Goal: Task Accomplishment & Management: Manage account settings

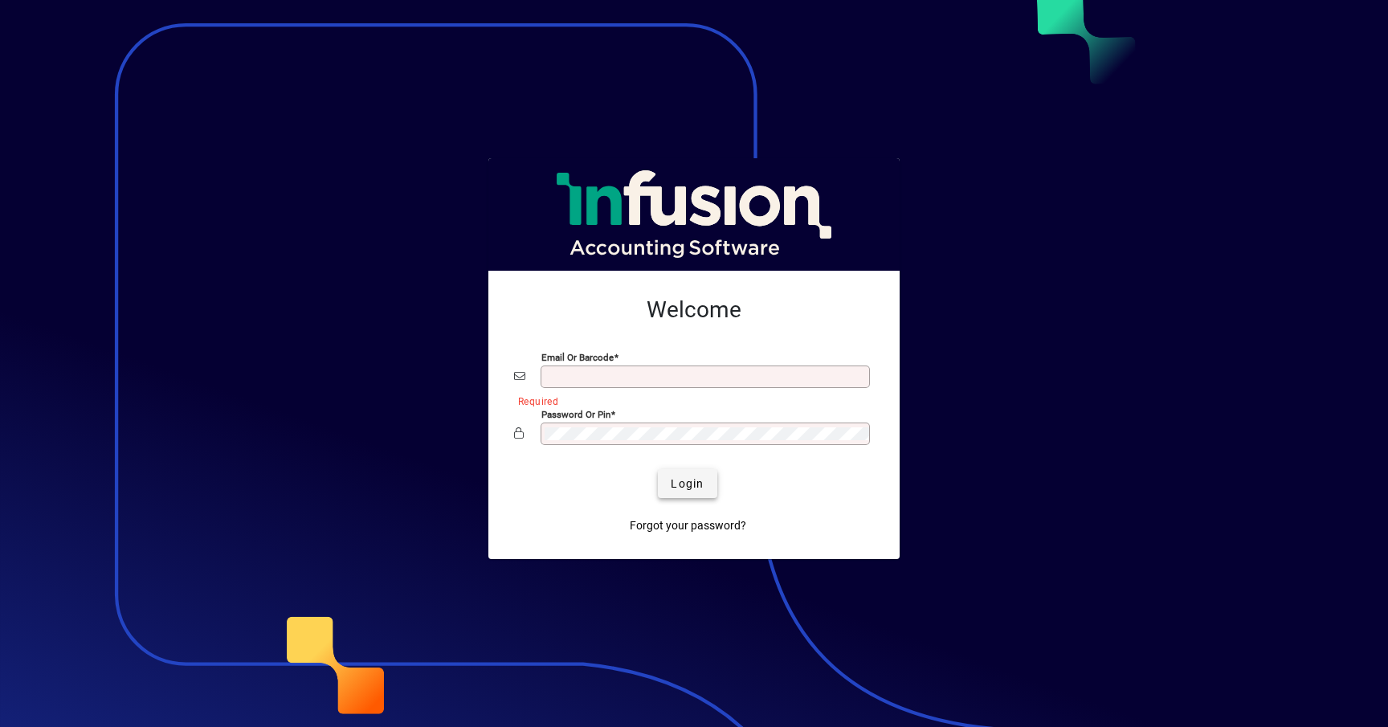
type input "**********"
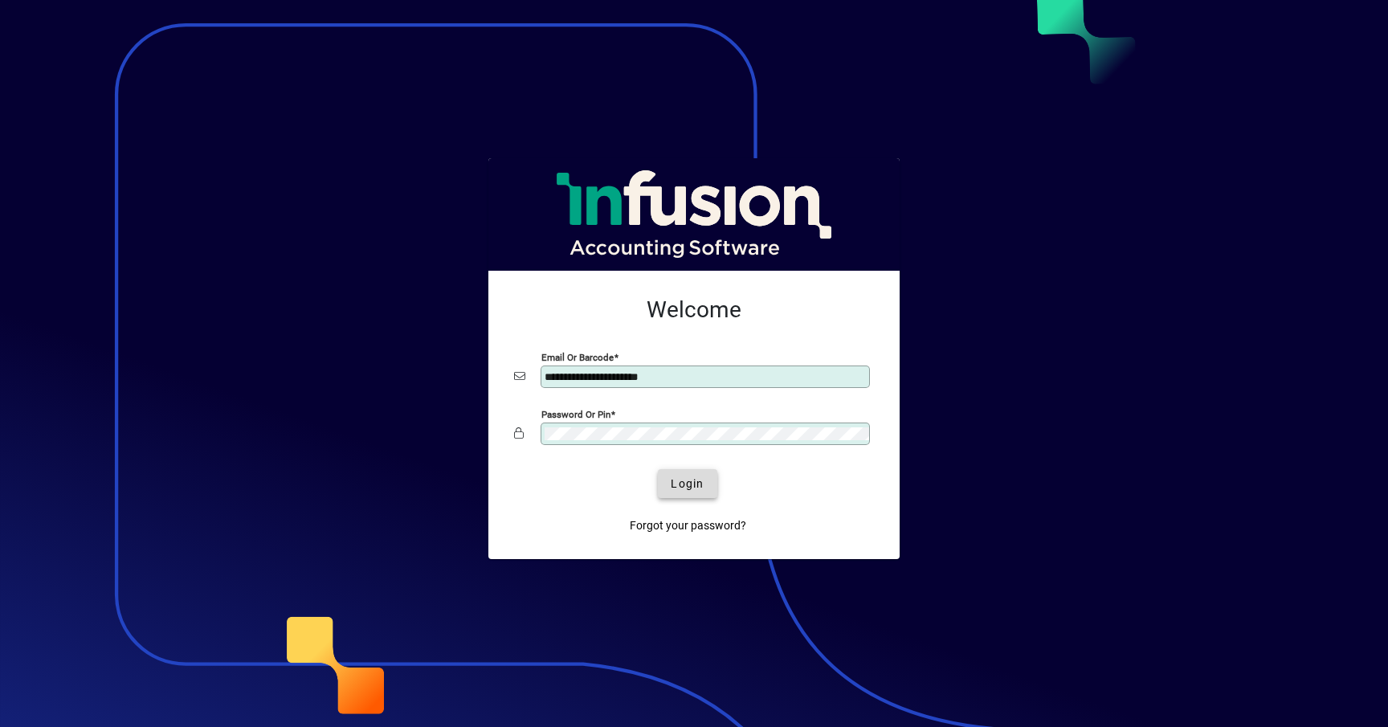
drag, startPoint x: 680, startPoint y: 484, endPoint x: 532, endPoint y: 443, distance: 154.2
click at [680, 484] on span "Login" at bounding box center [687, 484] width 33 height 17
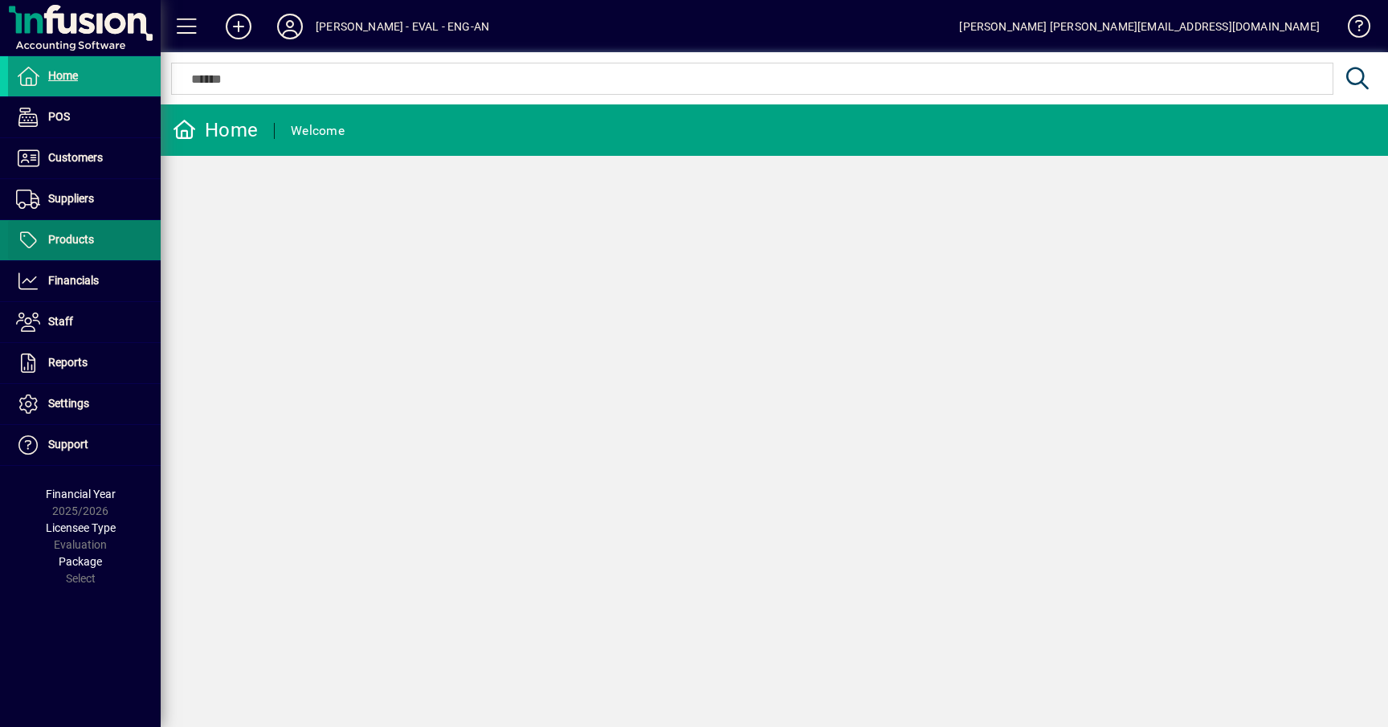
click at [100, 236] on span at bounding box center [84, 240] width 153 height 39
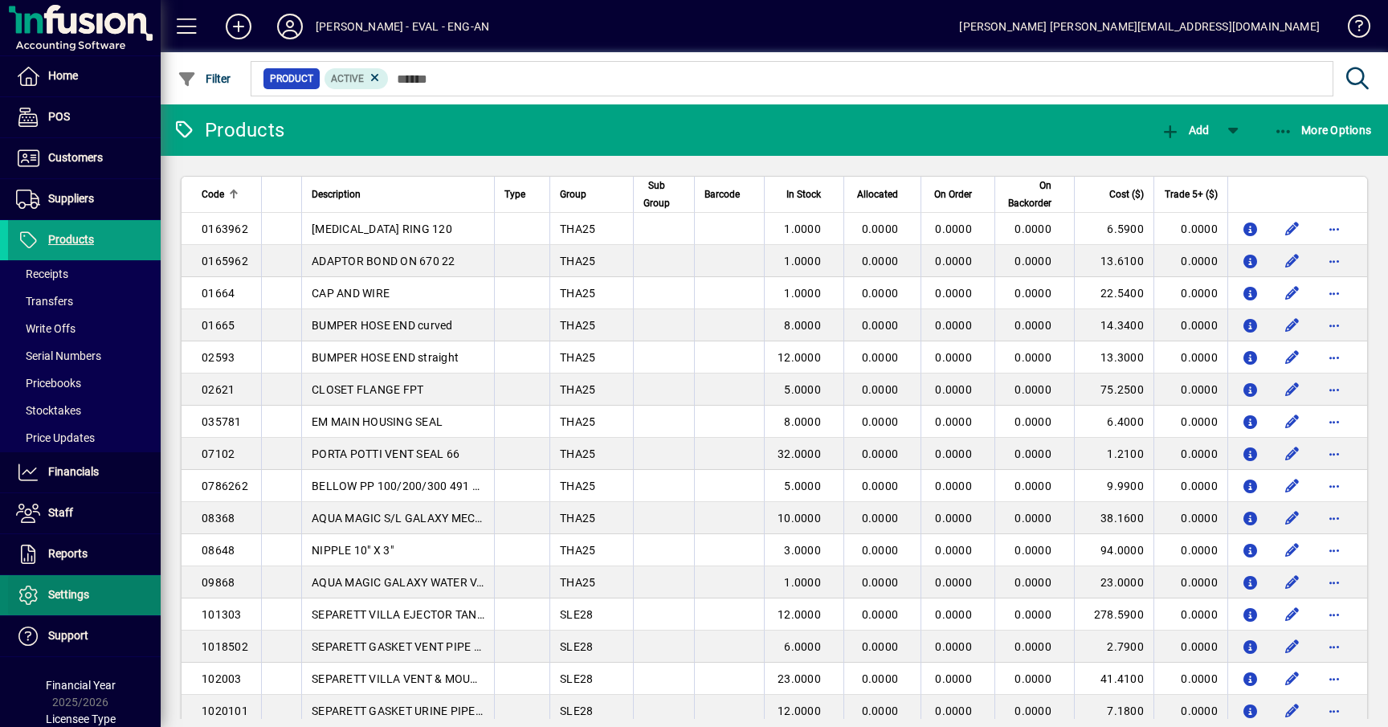
click at [57, 590] on span "Settings" at bounding box center [68, 594] width 41 height 13
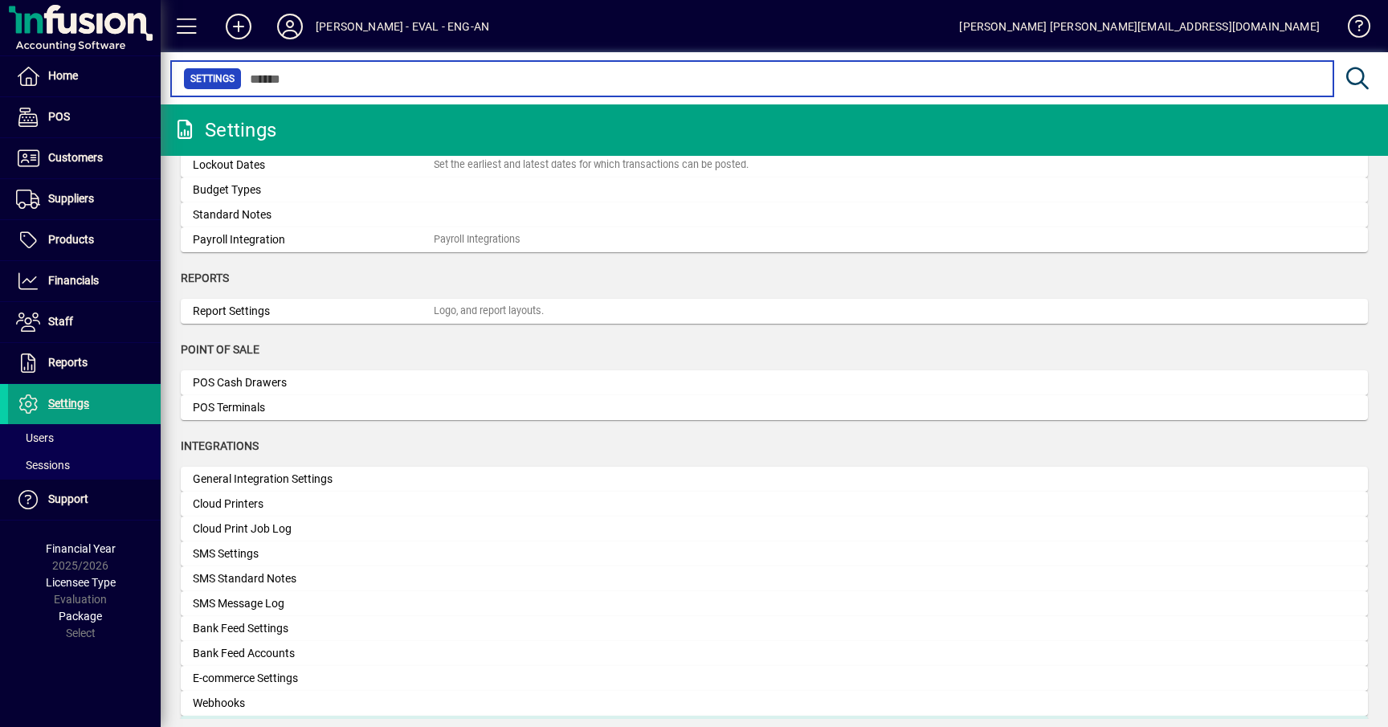
scroll to position [573, 0]
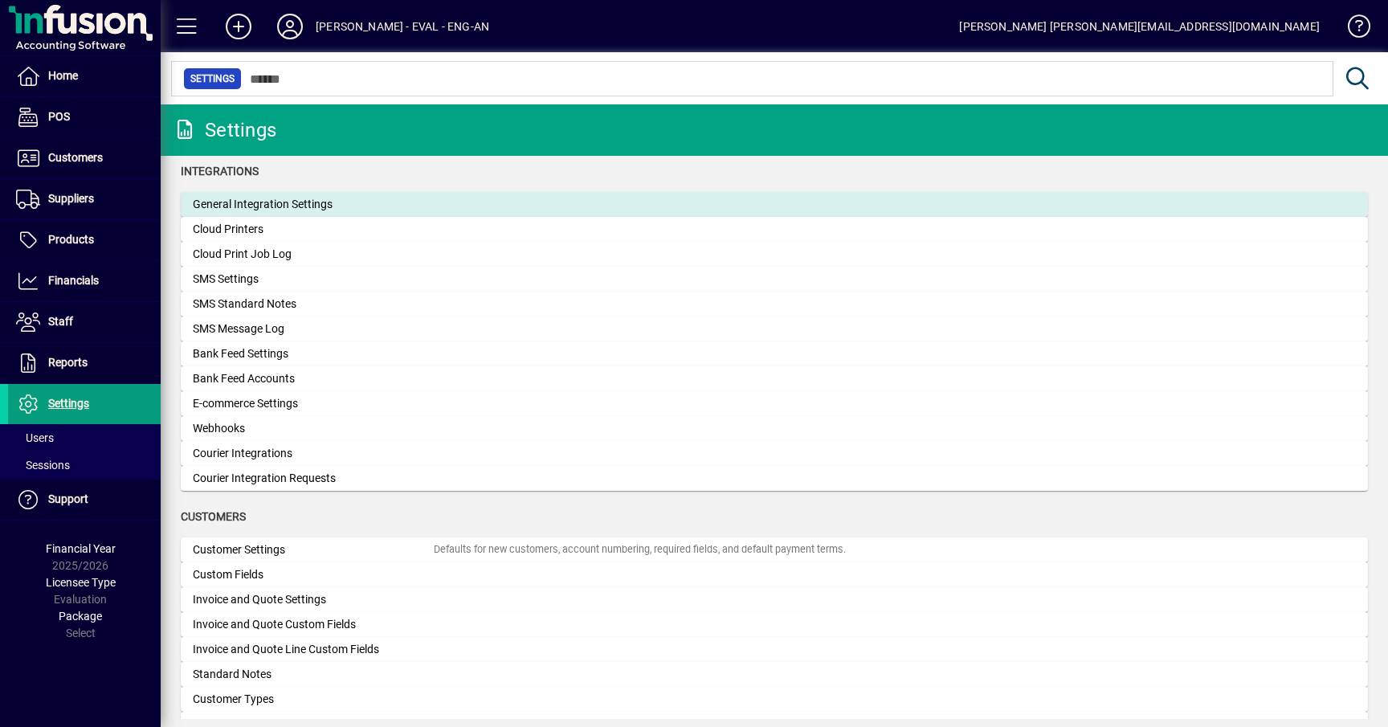
click at [280, 202] on div "General Integration Settings" at bounding box center [313, 204] width 241 height 17
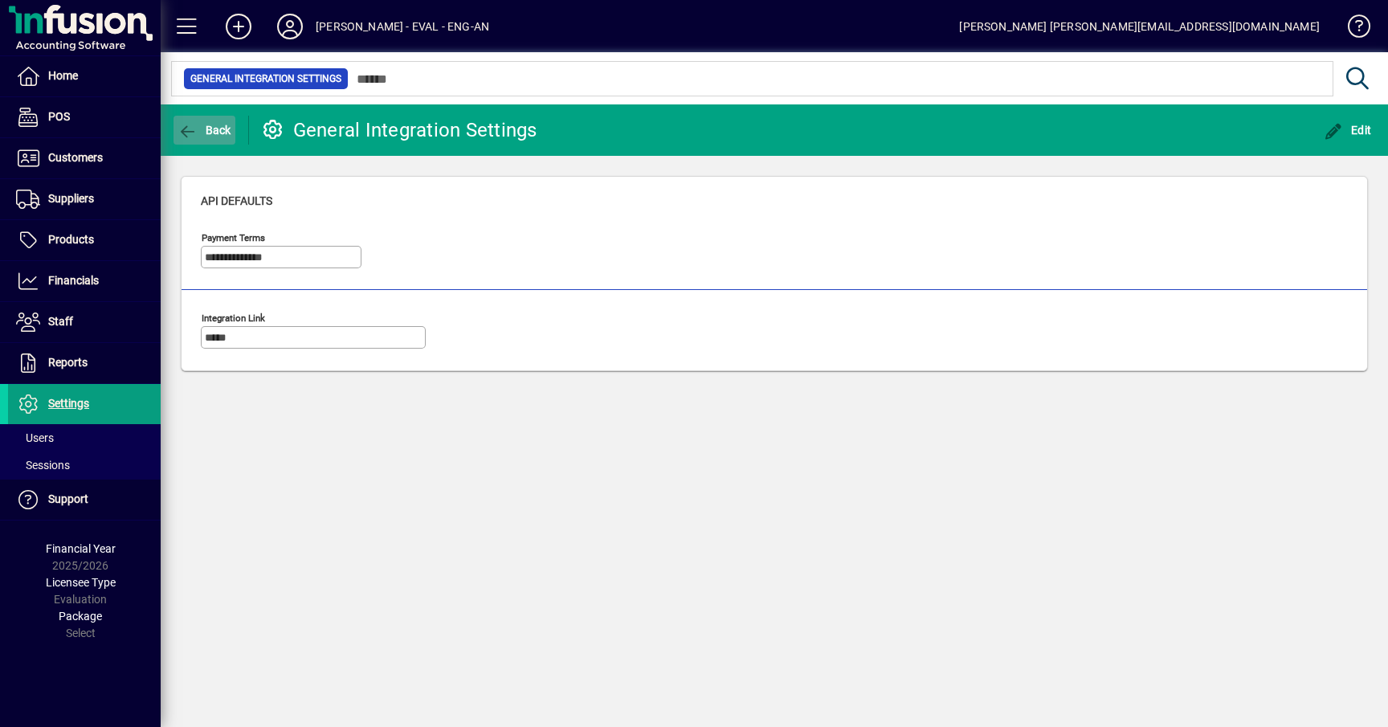
click at [222, 135] on span "Back" at bounding box center [205, 130] width 54 height 13
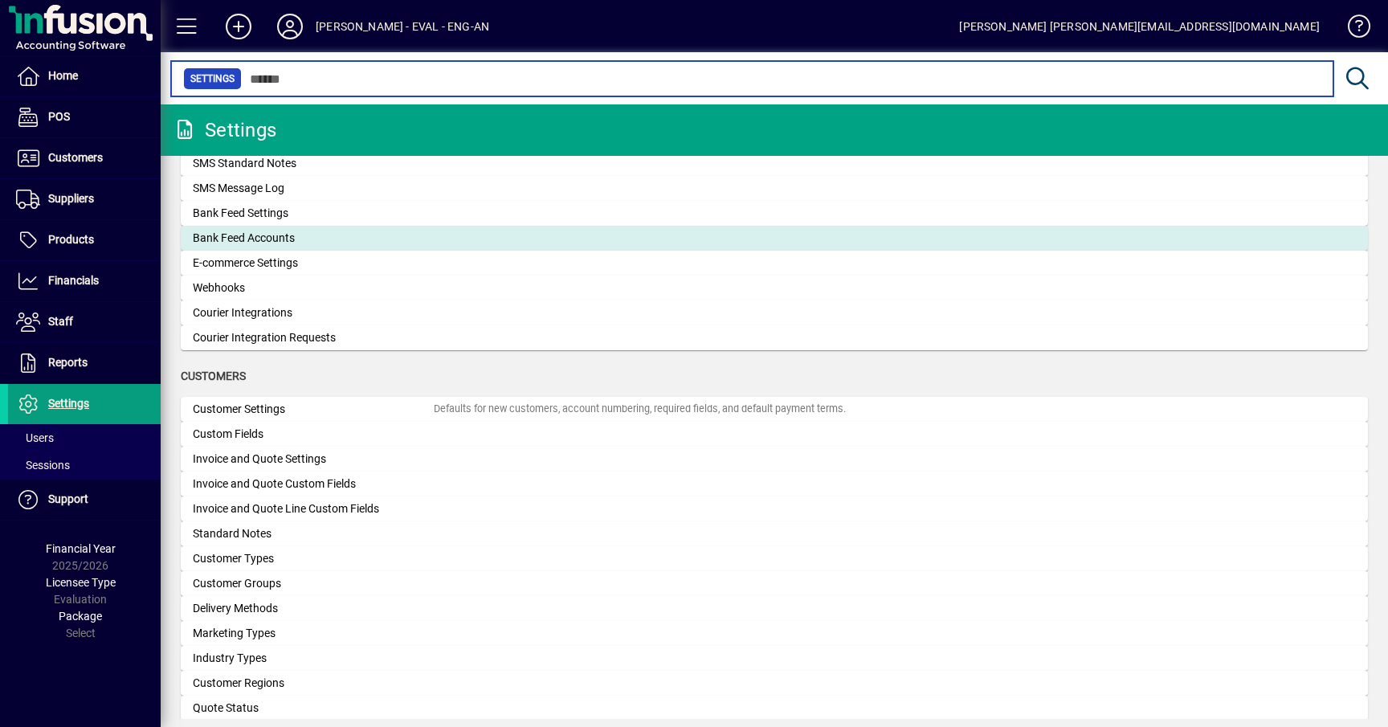
scroll to position [526, 0]
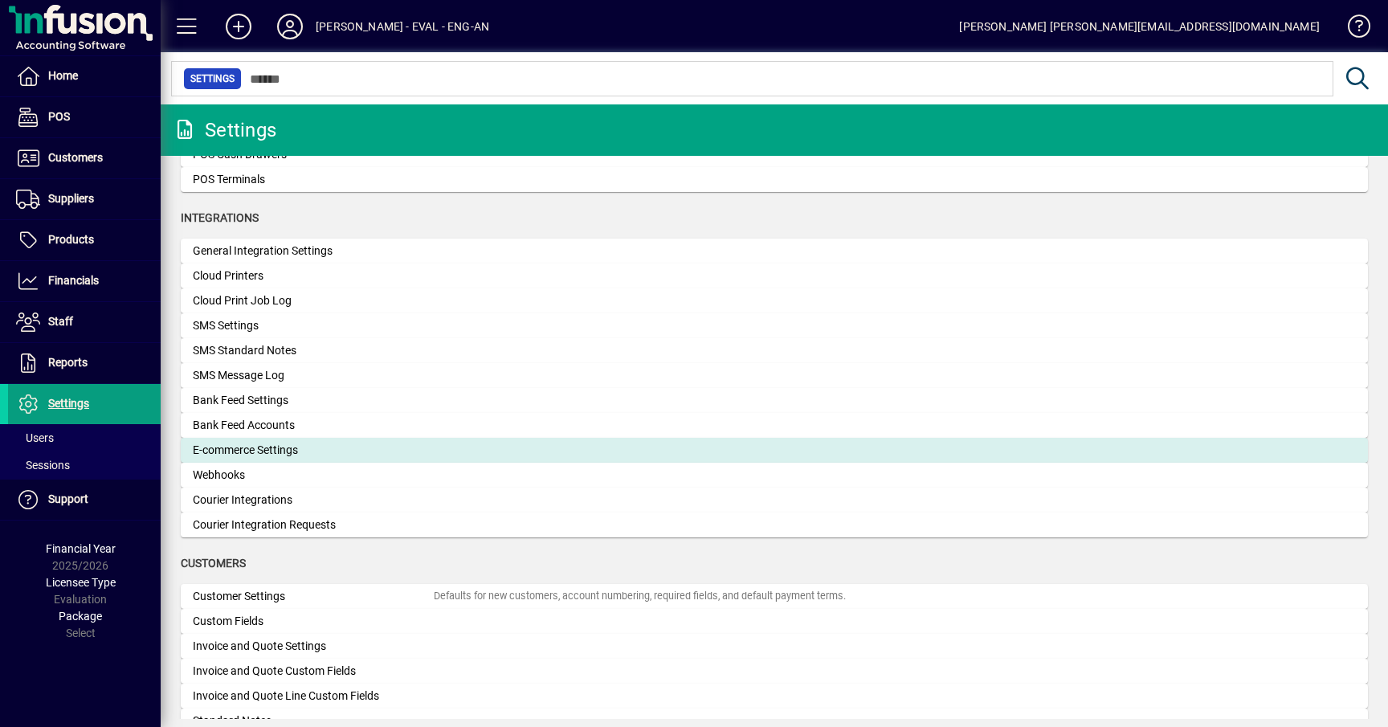
click at [262, 455] on div "E-commerce Settings" at bounding box center [313, 450] width 241 height 17
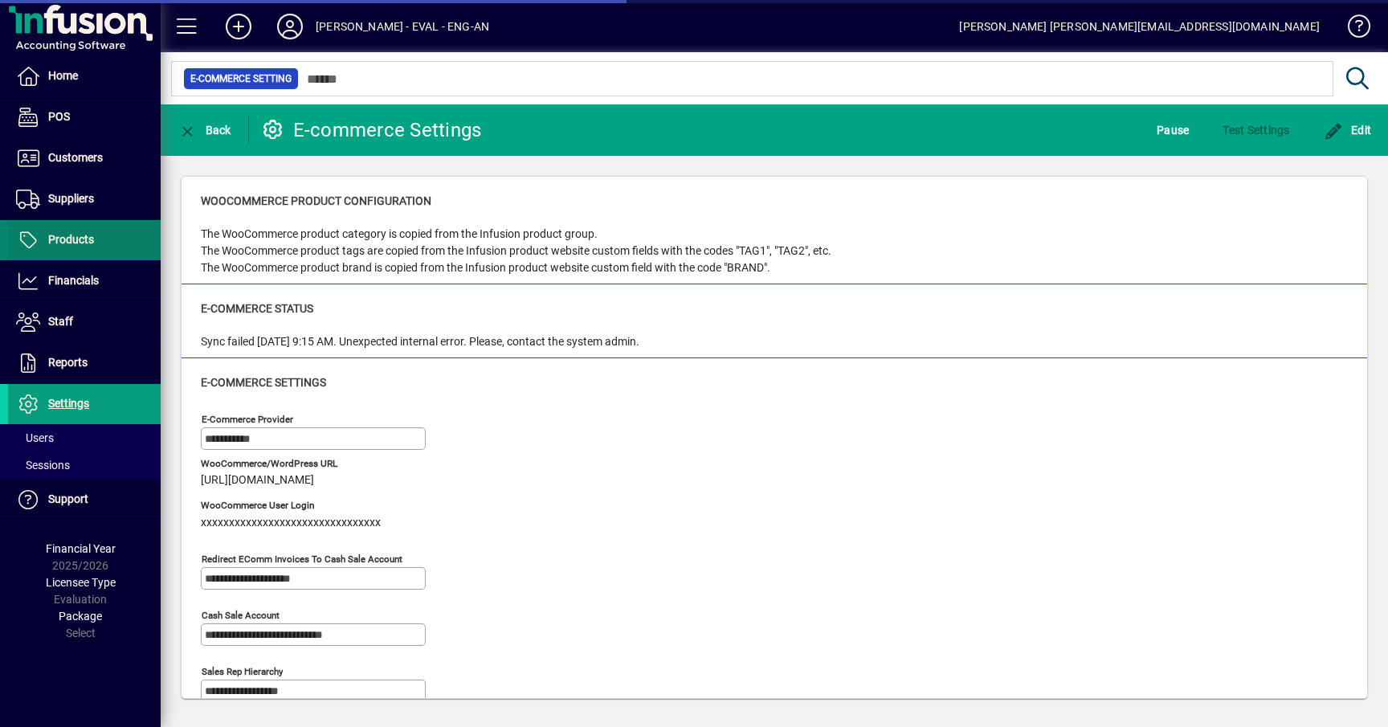
click at [81, 246] on span "Products" at bounding box center [51, 240] width 86 height 19
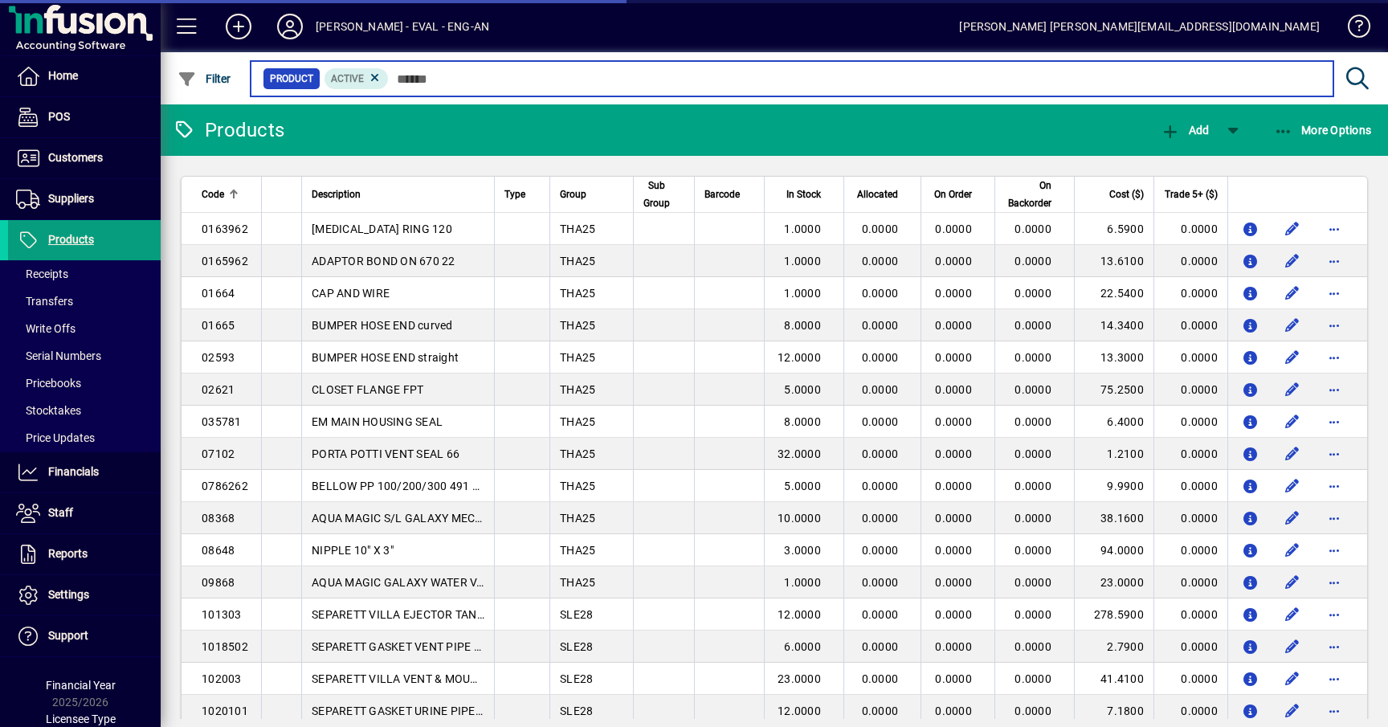
click at [497, 71] on input "text" at bounding box center [855, 78] width 932 height 22
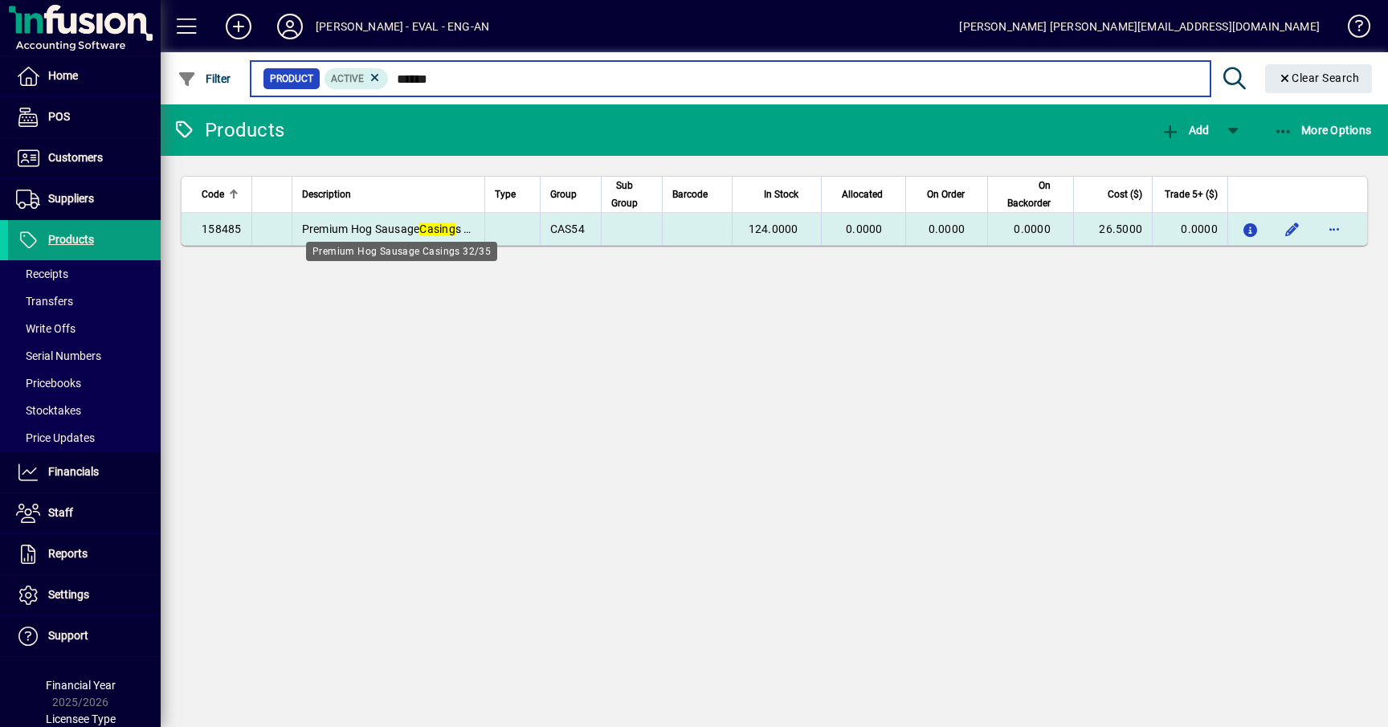
type input "******"
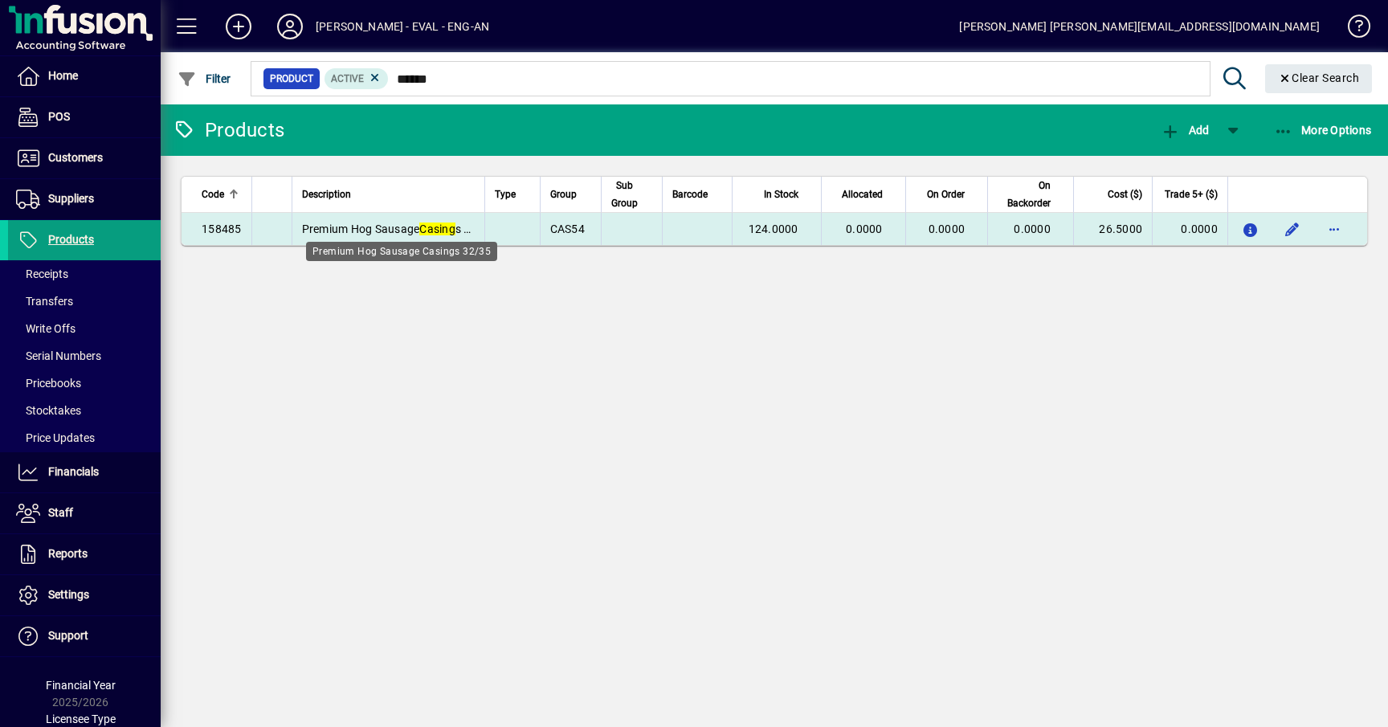
click at [394, 223] on span "Premium Hog Sausage Casing s 32/35" at bounding box center [399, 229] width 194 height 13
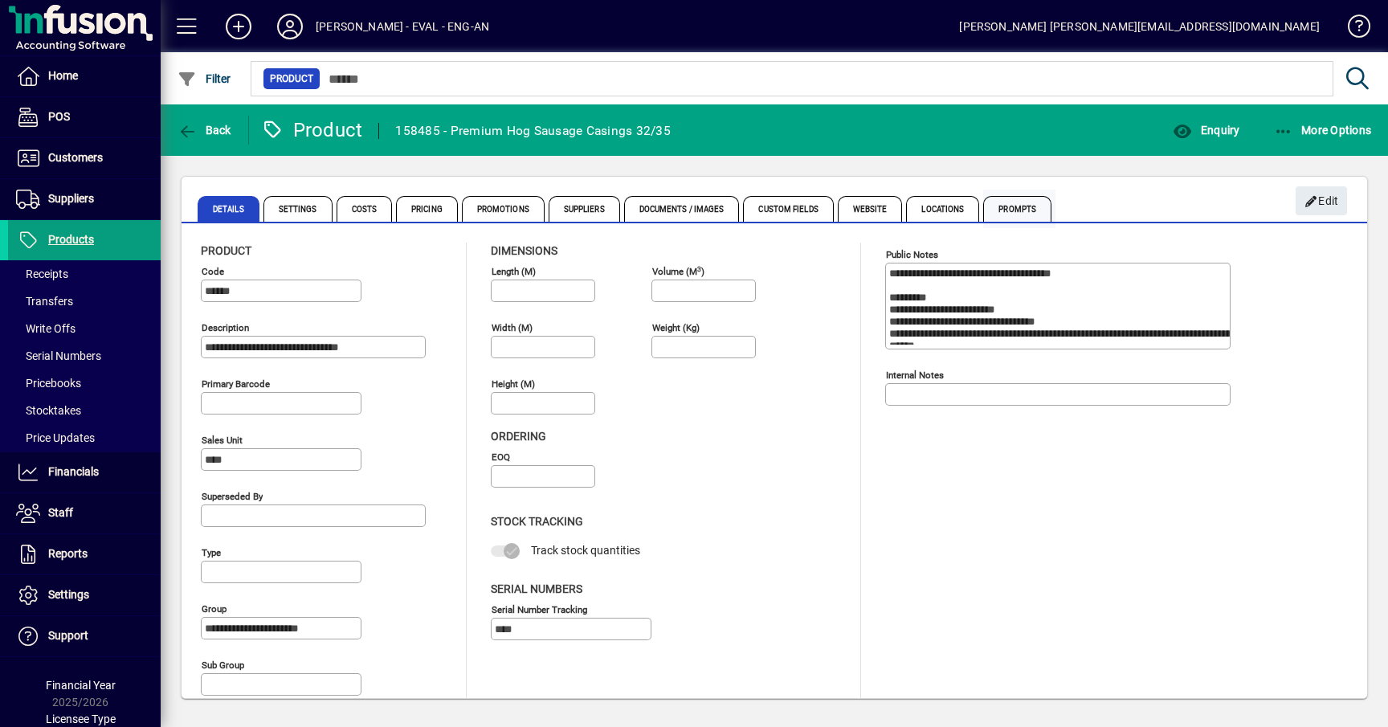
click at [1000, 209] on span "Prompts" at bounding box center [1017, 209] width 68 height 26
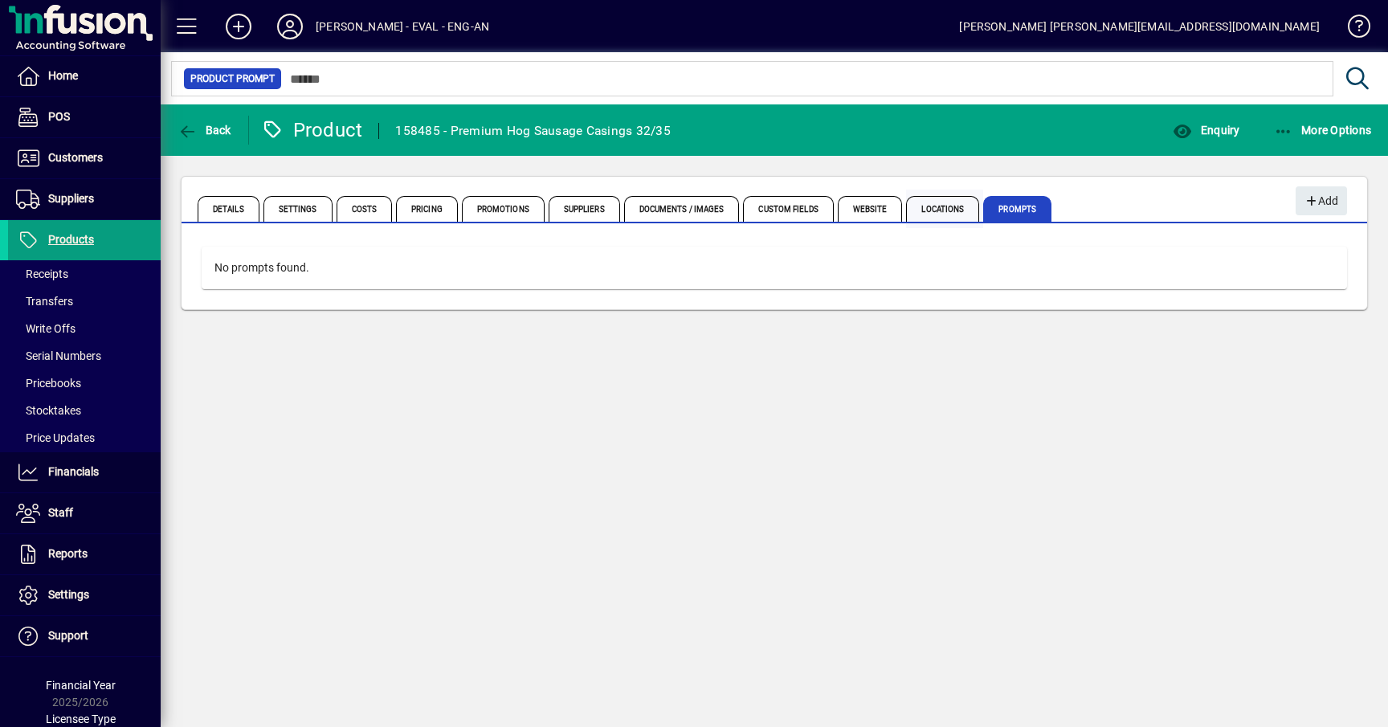
click at [939, 213] on span "Locations" at bounding box center [942, 209] width 73 height 26
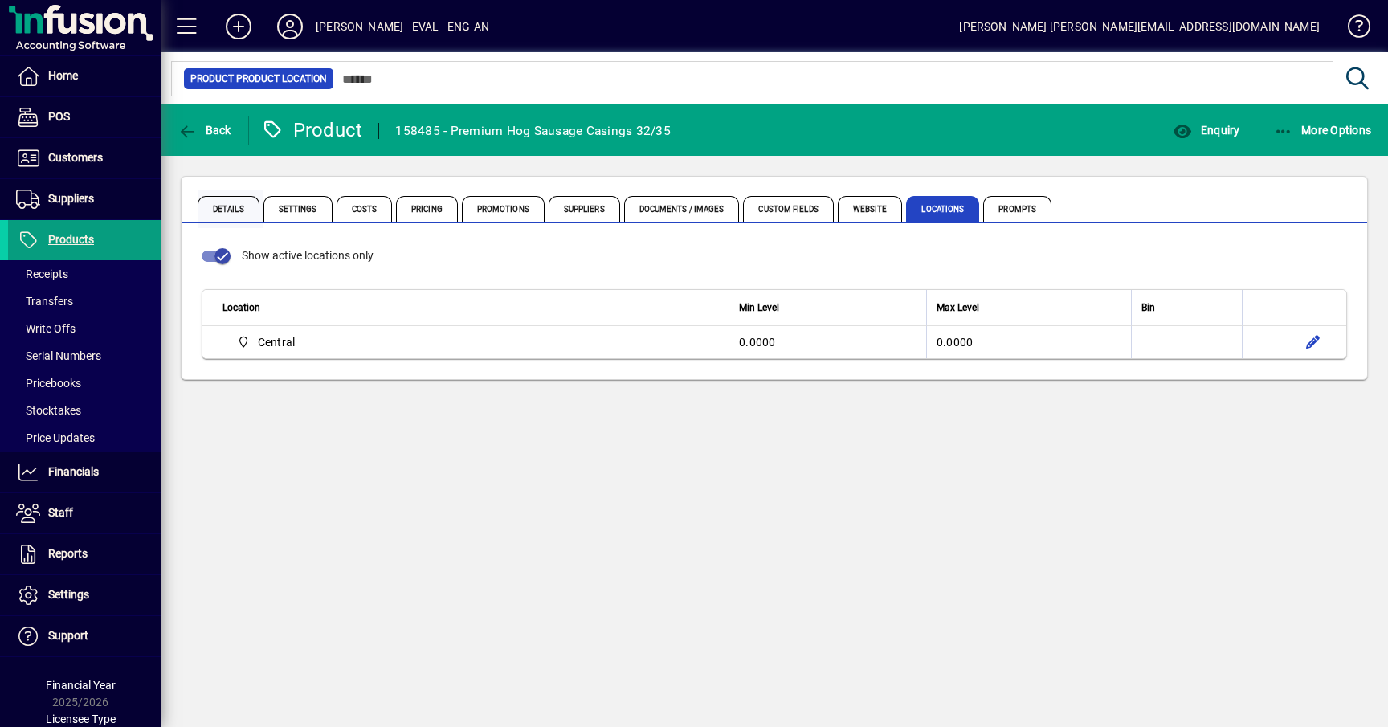
click at [247, 205] on span "Details" at bounding box center [229, 209] width 62 height 26
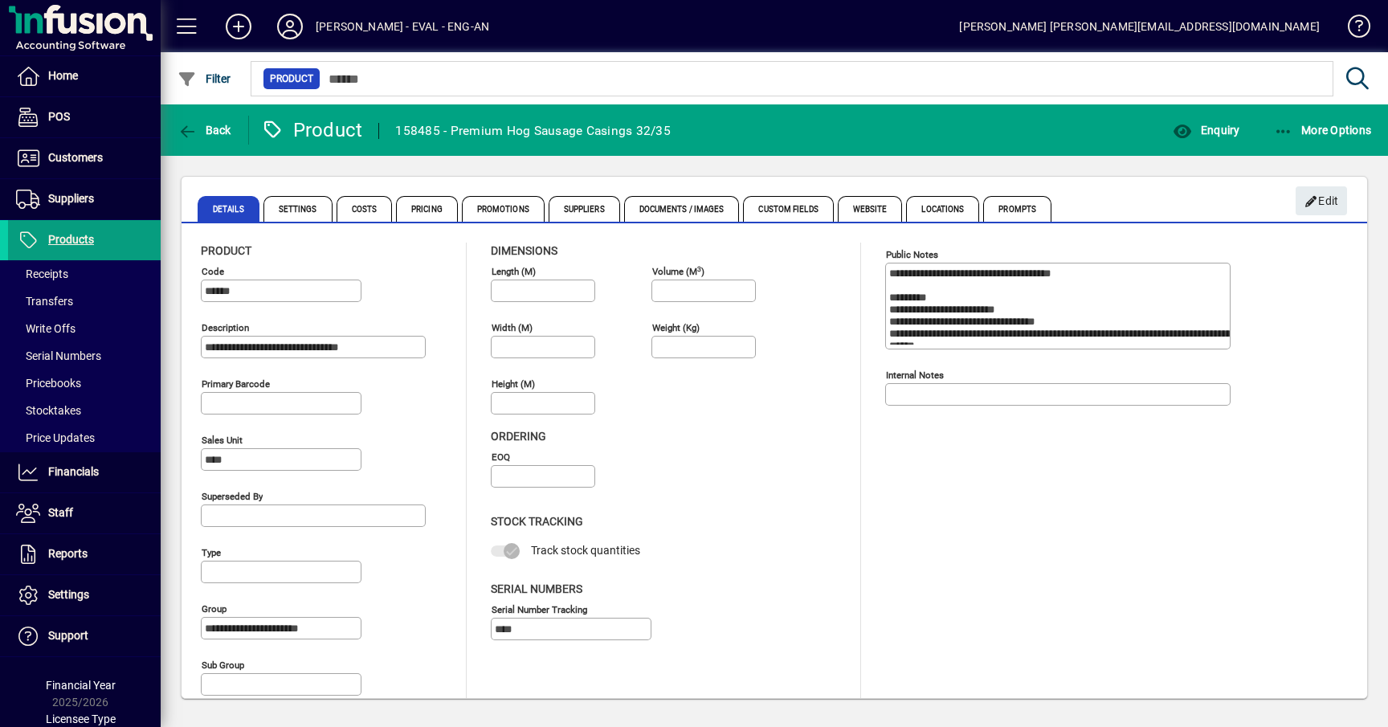
click at [1166, 224] on mat-toolbar-row "Edit" at bounding box center [775, 200] width 1186 height 51
click at [1080, 287] on textarea "**********" at bounding box center [1059, 306] width 341 height 77
click at [1334, 198] on span "Edit" at bounding box center [1322, 201] width 35 height 27
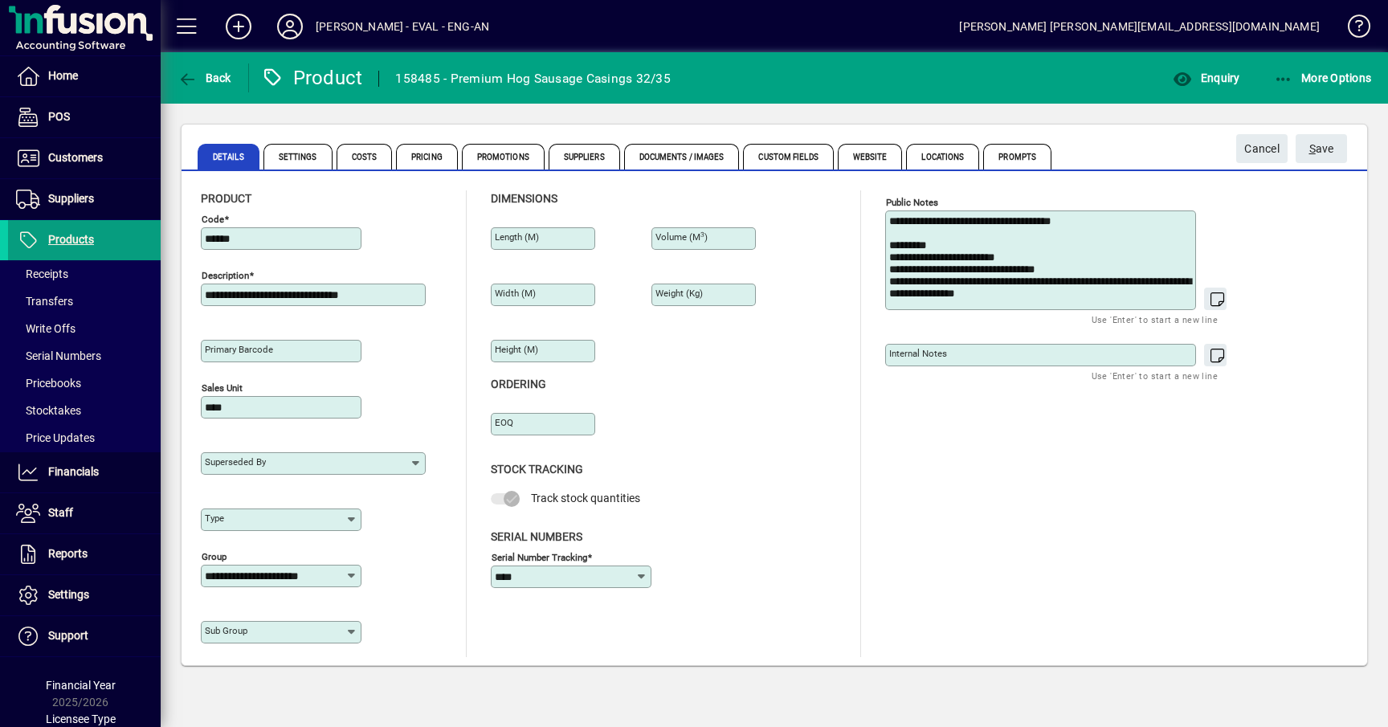
click at [1033, 291] on textarea "**********" at bounding box center [1042, 260] width 306 height 90
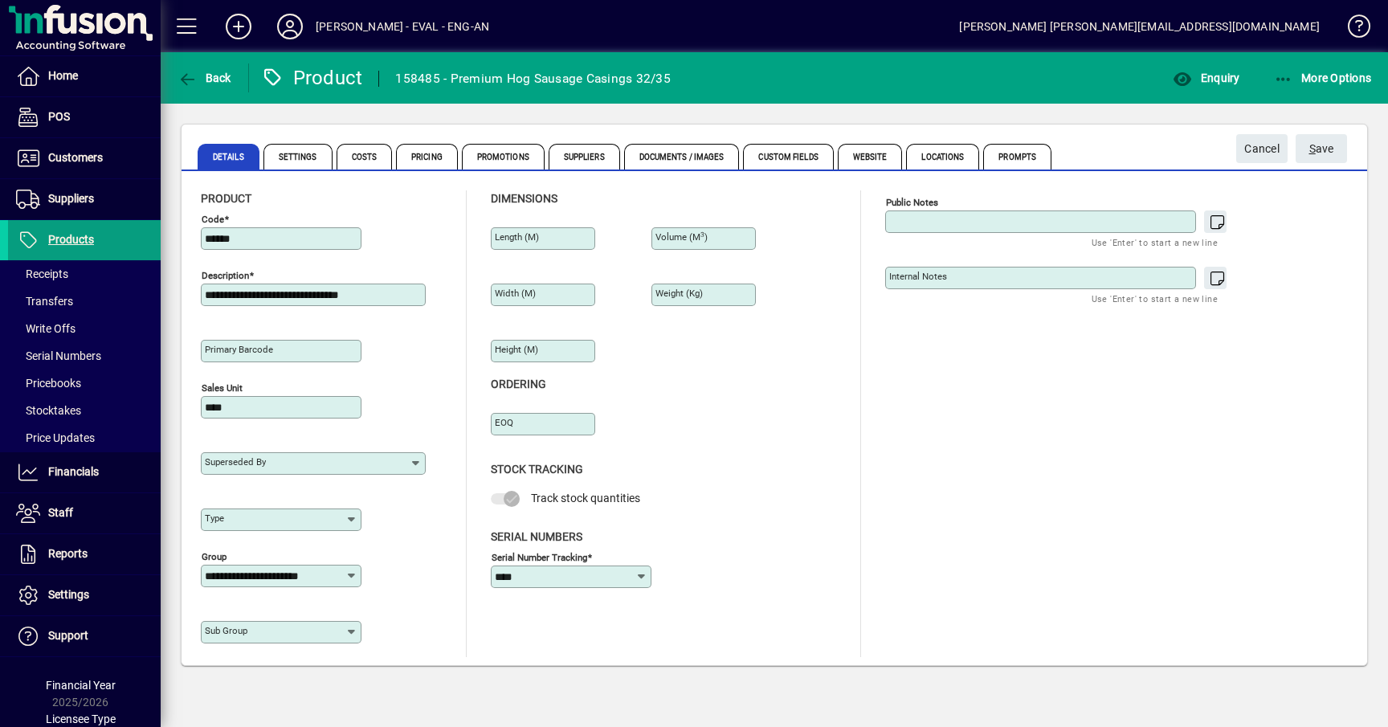
click at [996, 277] on textarea "Internal Notes" at bounding box center [1042, 278] width 306 height 13
paste textarea "**********"
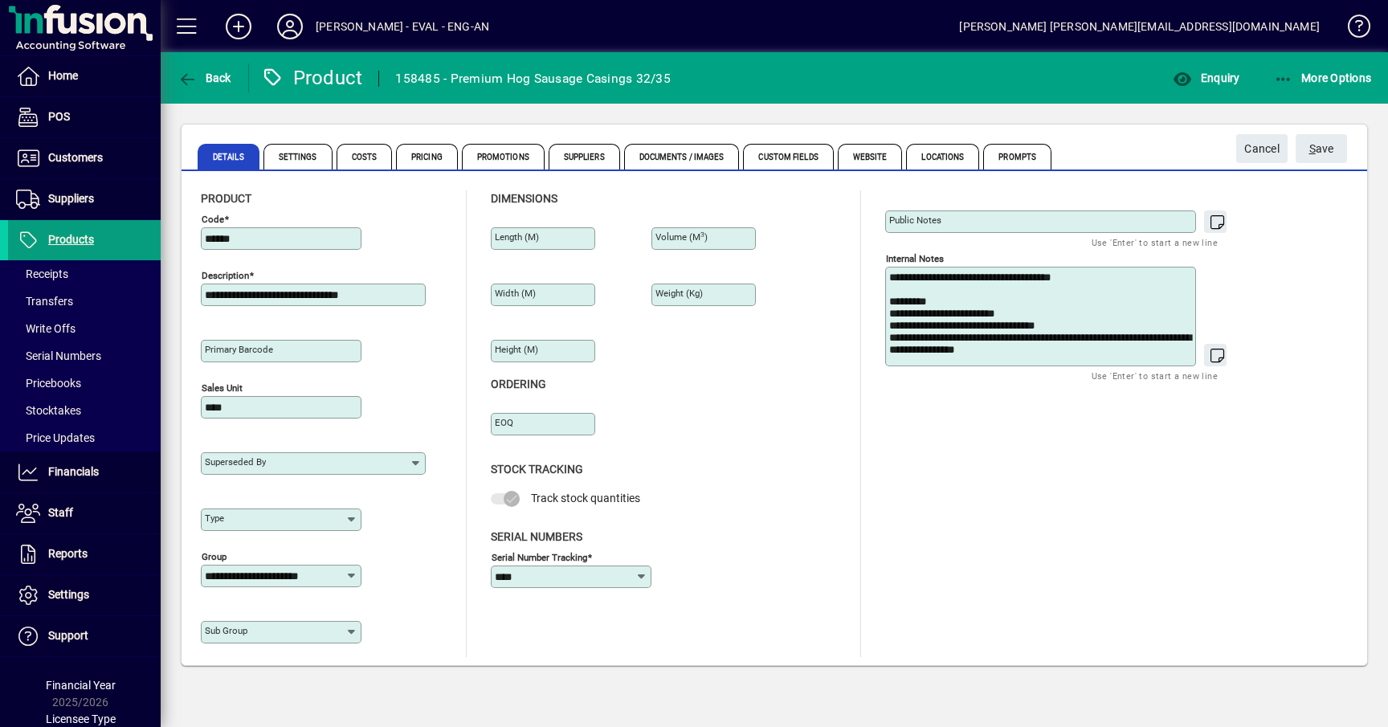
type textarea "**********"
click at [1178, 473] on div "**********" at bounding box center [1070, 423] width 370 height 467
click at [1321, 158] on span "S ave" at bounding box center [1321, 149] width 25 height 27
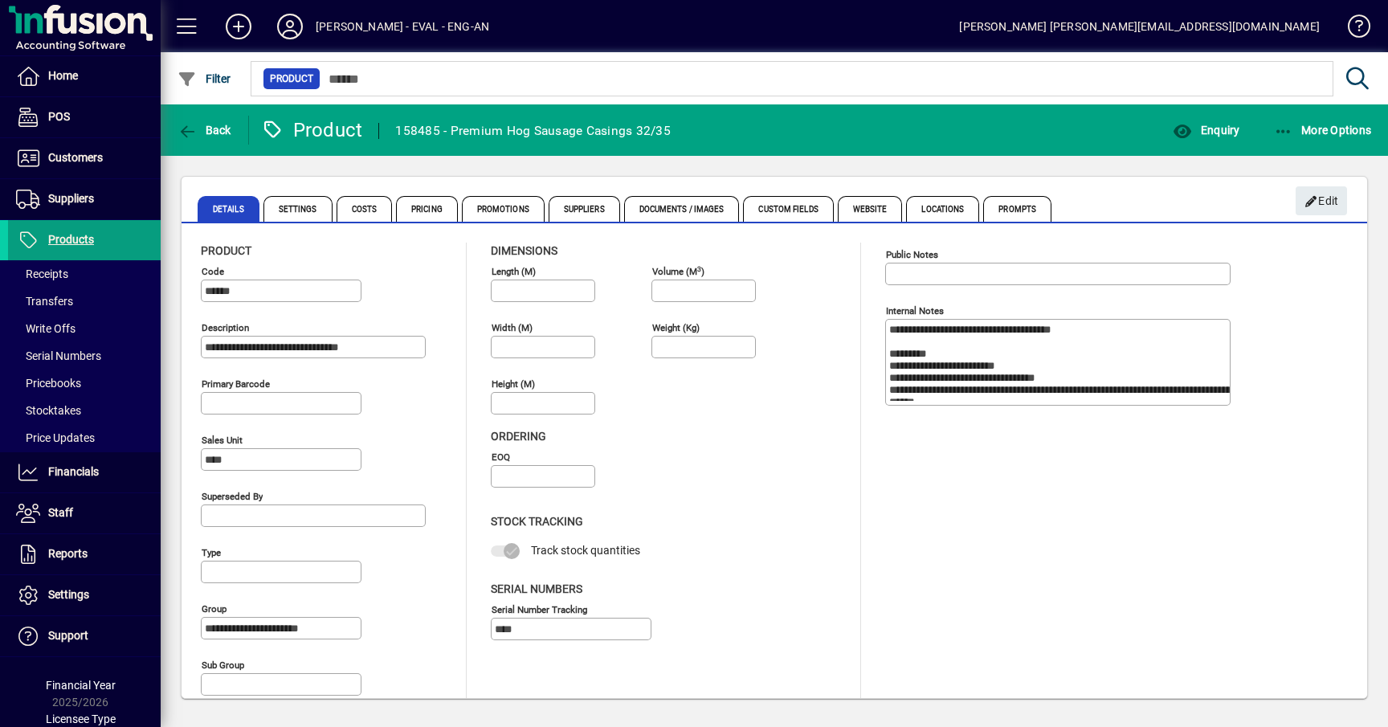
click at [942, 294] on div at bounding box center [1057, 294] width 345 height 18
click at [430, 207] on span "Pricing" at bounding box center [427, 209] width 62 height 26
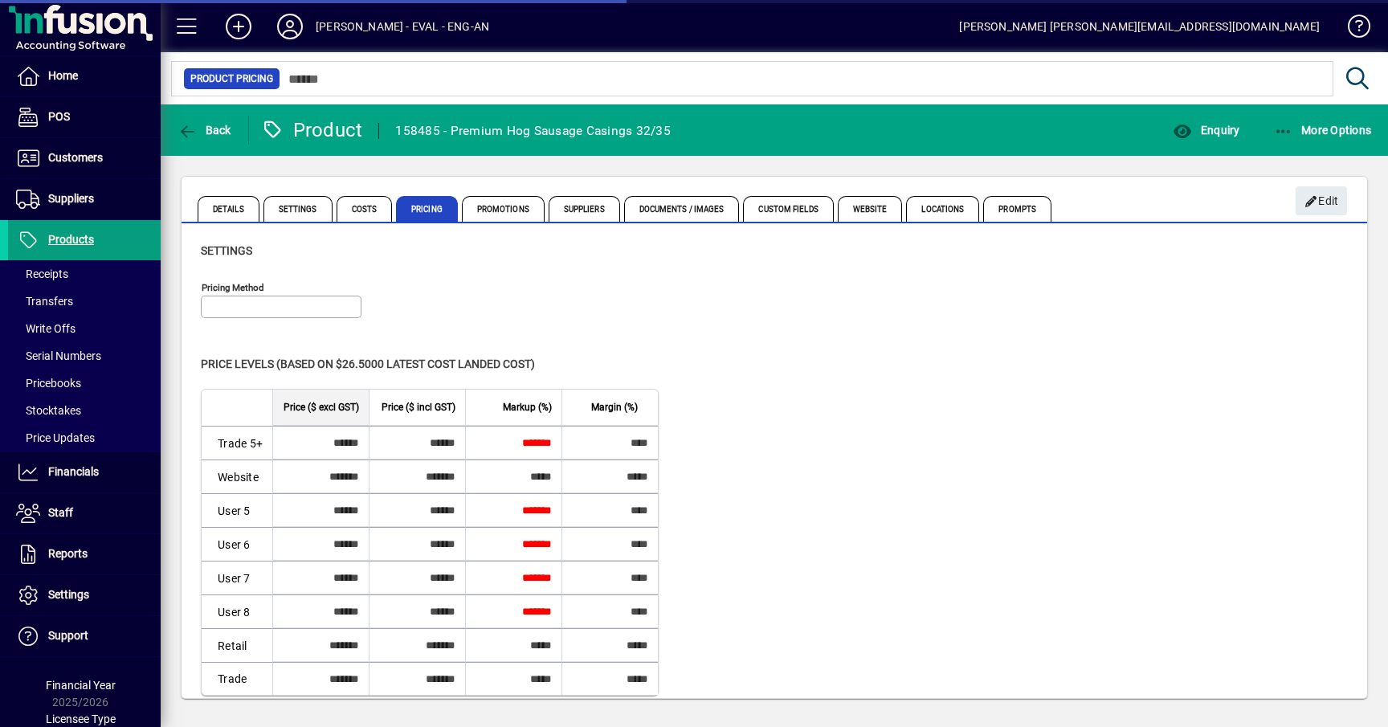
type input "**********"
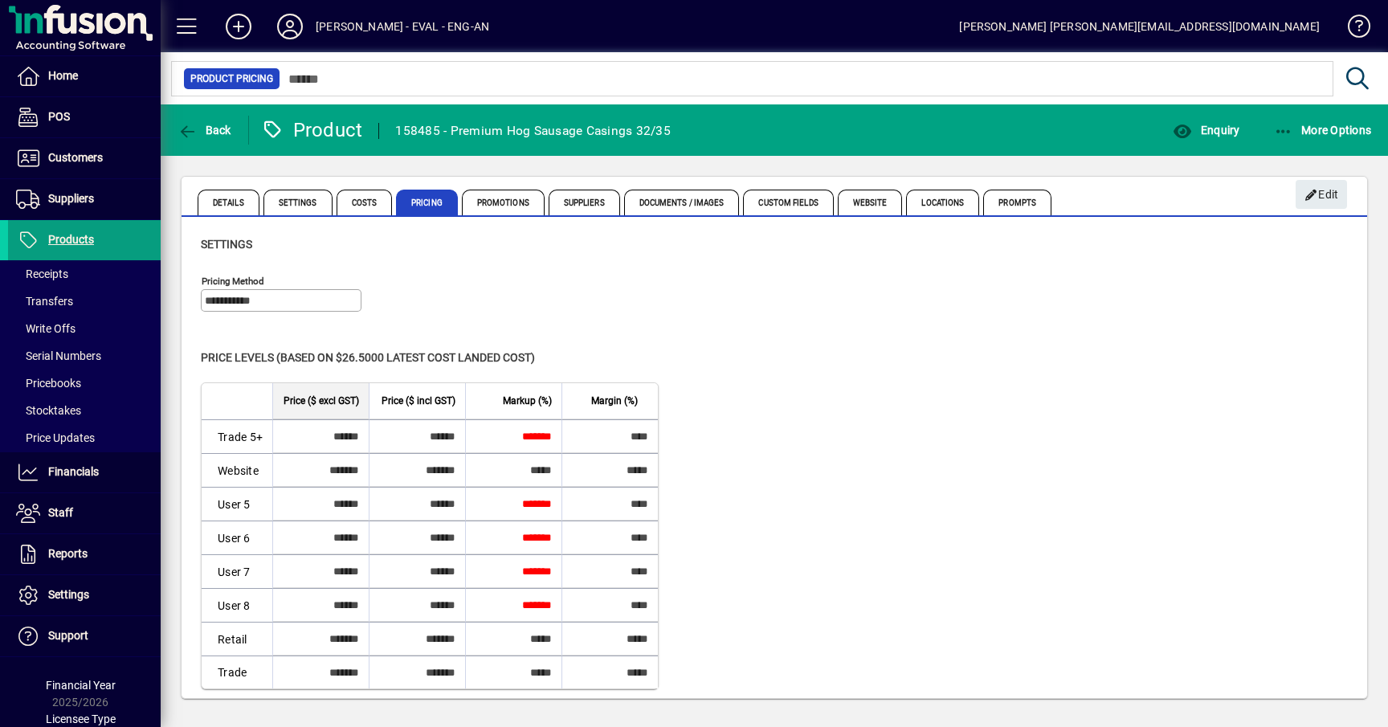
scroll to position [10, 0]
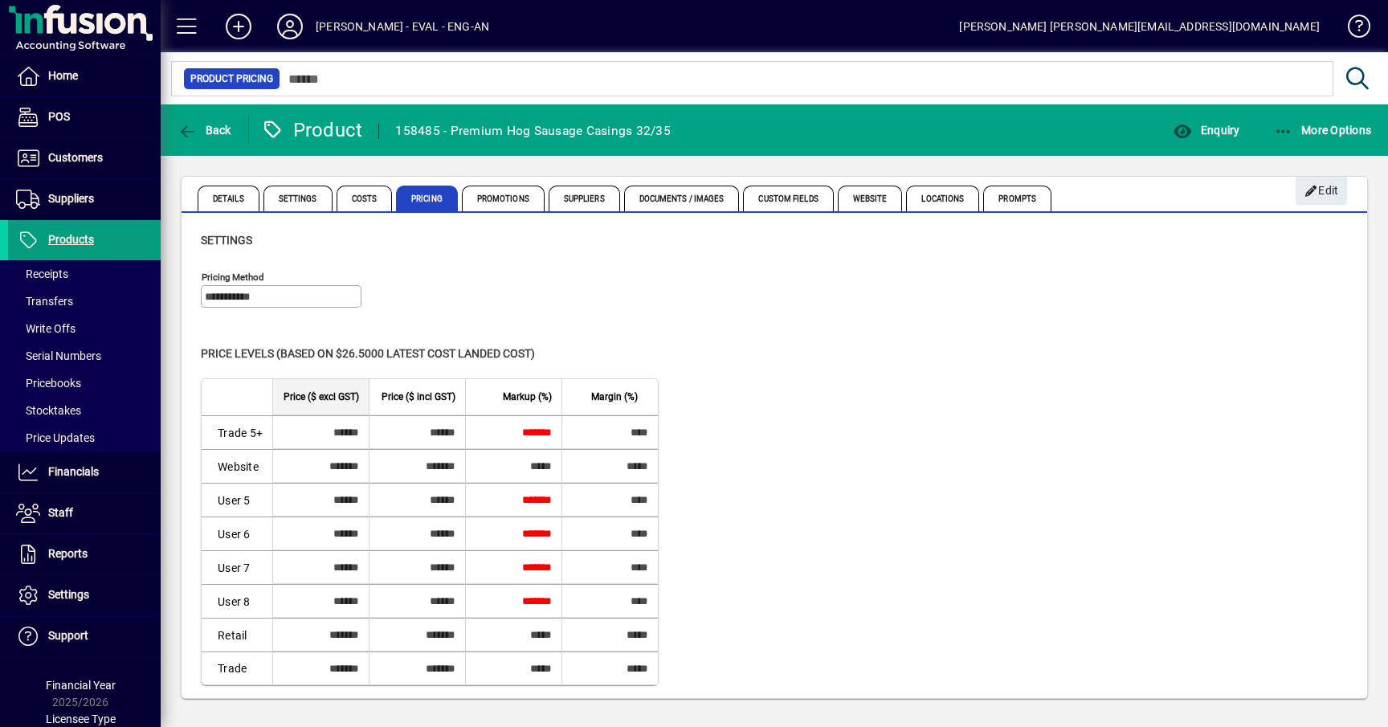
click at [524, 283] on div "**********" at bounding box center [774, 293] width 1147 height 56
click at [794, 580] on div "Level Price ($ excl GST) Price ($ incl GST) Markup (%) Margin (%) Trade 5+ ****…" at bounding box center [774, 531] width 1147 height 307
drag, startPoint x: 452, startPoint y: 348, endPoint x: 191, endPoint y: 349, distance: 261.1
click at [191, 349] on div "Price levels (based on $26.5000 Latest cost landed cost) Level Price ($ excl GS…" at bounding box center [775, 513] width 1186 height 369
click at [206, 354] on span "Price levels (based on $26.5000 Latest cost landed cost)" at bounding box center [368, 353] width 334 height 13
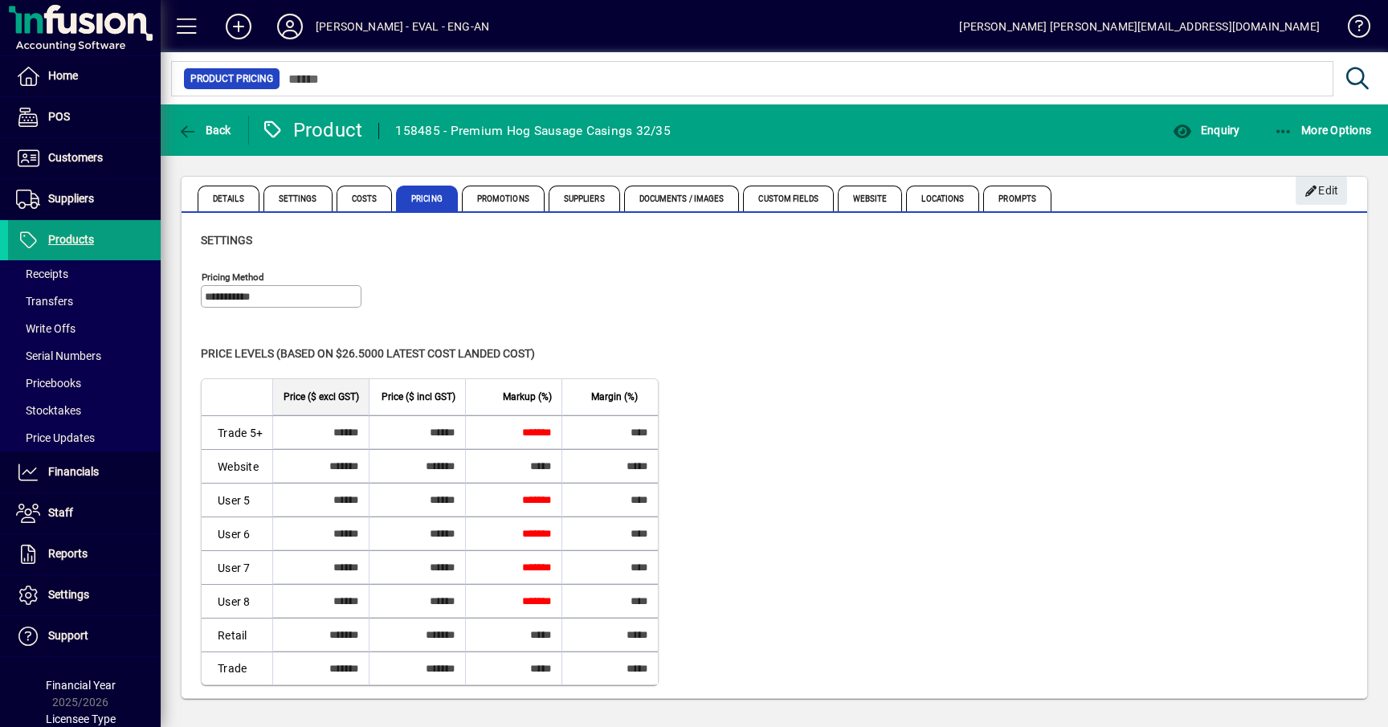
drag, startPoint x: 206, startPoint y: 354, endPoint x: 562, endPoint y: 352, distance: 356.7
click at [562, 352] on div "Price levels (based on $26.5000 Latest cost landed cost)" at bounding box center [774, 353] width 1147 height 17
drag, startPoint x: 562, startPoint y: 352, endPoint x: 207, endPoint y: 359, distance: 355.1
click at [207, 359] on div "Price levels (based on $26.5000 Latest cost landed cost)" at bounding box center [774, 353] width 1147 height 17
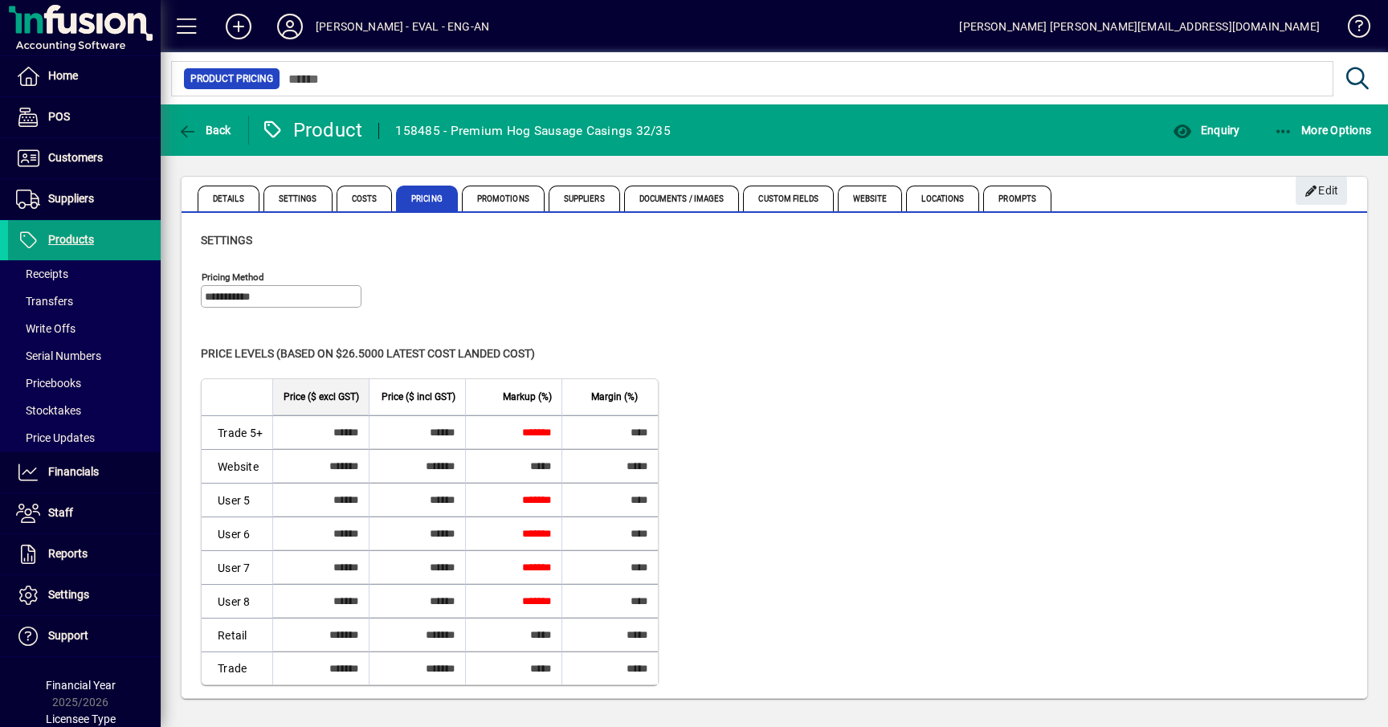
click at [207, 359] on span "Price levels (based on $26.5000 Latest cost landed cost)" at bounding box center [368, 353] width 334 height 13
drag, startPoint x: 207, startPoint y: 359, endPoint x: 582, endPoint y: 349, distance: 375.3
click at [582, 349] on div "Price levels (based on $26.5000 Latest cost landed cost)" at bounding box center [774, 353] width 1147 height 17
drag, startPoint x: 473, startPoint y: 348, endPoint x: 251, endPoint y: 345, distance: 222.5
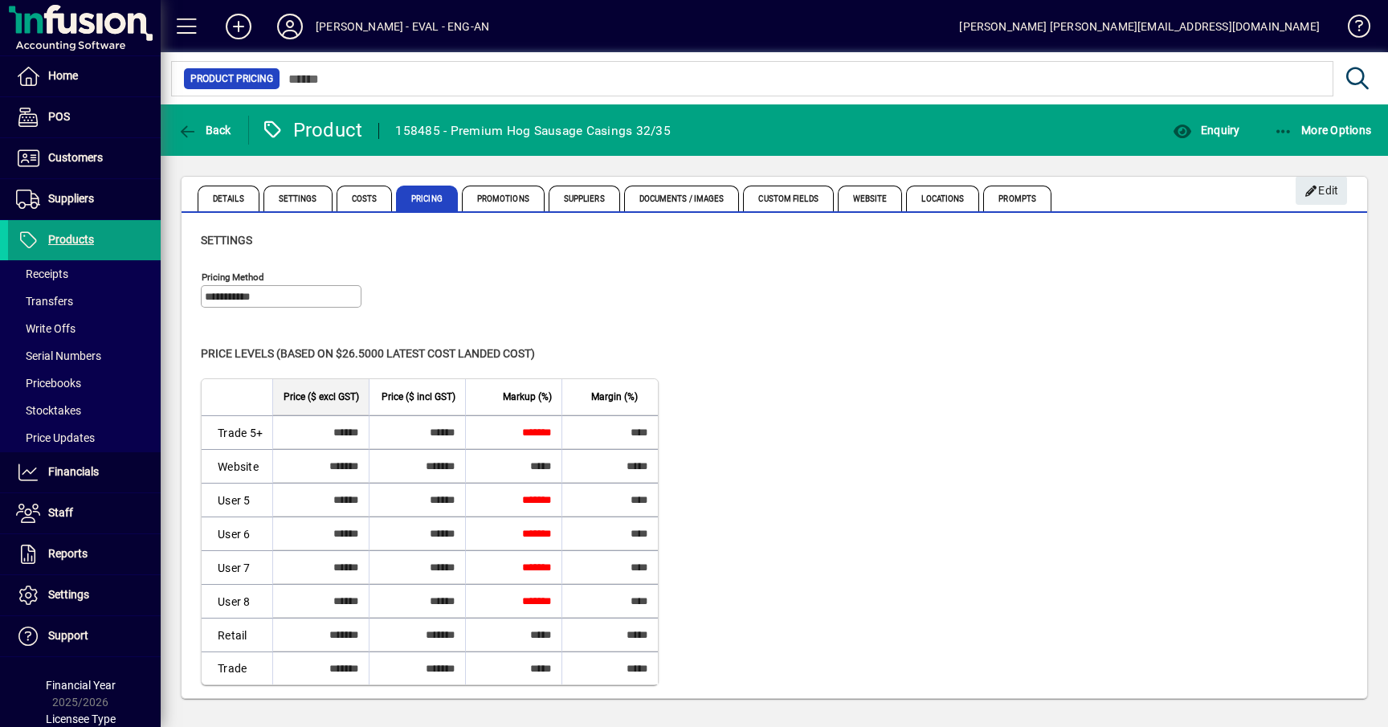
click at [251, 345] on div "Price levels (based on $26.5000 Latest cost landed cost)" at bounding box center [774, 353] width 1147 height 17
click at [212, 357] on span "Price levels (based on $26.5000 Latest cost landed cost)" at bounding box center [368, 353] width 334 height 13
drag, startPoint x: 211, startPoint y: 357, endPoint x: 576, endPoint y: 343, distance: 365.0
click at [576, 343] on div "Price levels (based on $26.5000 Latest cost landed cost) Level Price ($ excl GS…" at bounding box center [775, 513] width 1186 height 369
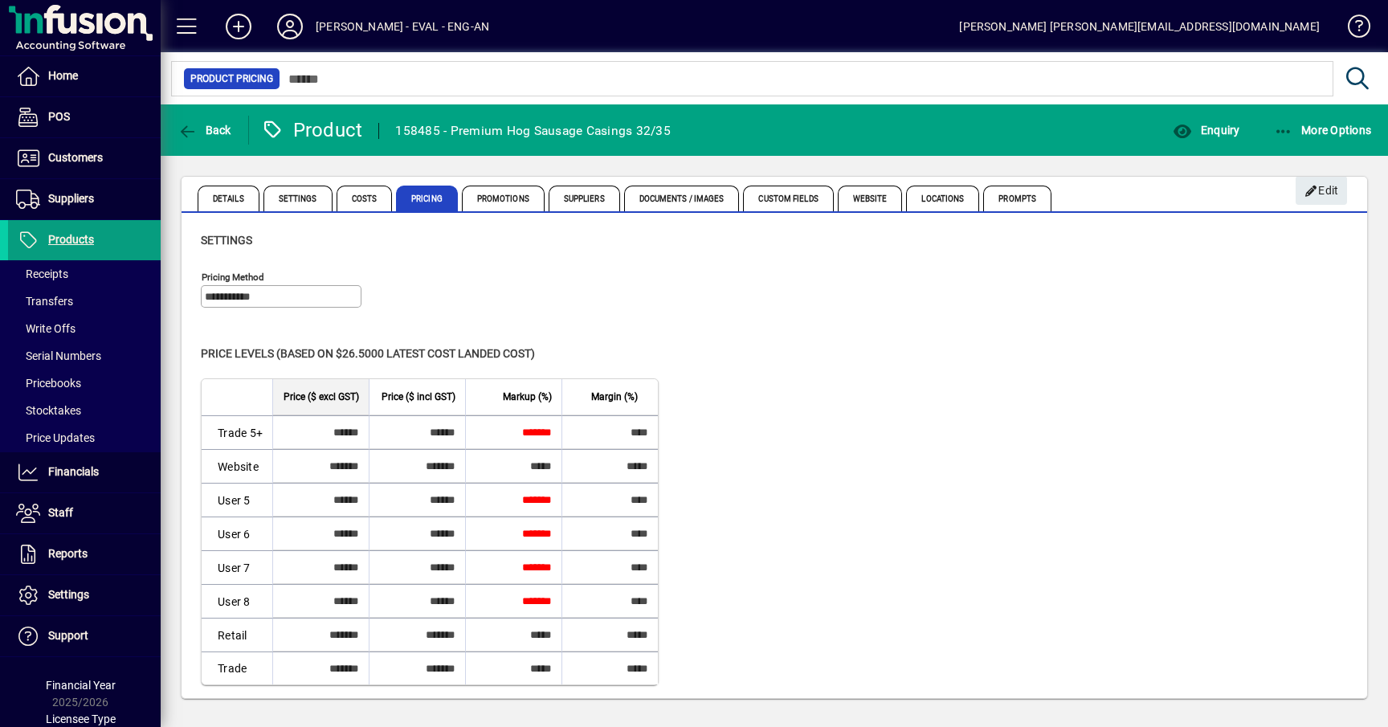
click at [566, 351] on div "Price levels (based on $26.5000 Latest cost landed cost)" at bounding box center [774, 353] width 1147 height 17
click at [541, 345] on div "Price levels (based on $26.5000 Latest cost landed cost)" at bounding box center [774, 353] width 1147 height 17
drag, startPoint x: 541, startPoint y: 345, endPoint x: 297, endPoint y: 345, distance: 244.2
click at [297, 345] on div "Price levels (based on $26.5000 Latest cost landed cost)" at bounding box center [774, 353] width 1147 height 17
click at [251, 349] on span "Price levels (based on $26.5000 Latest cost landed cost)" at bounding box center [368, 353] width 334 height 13
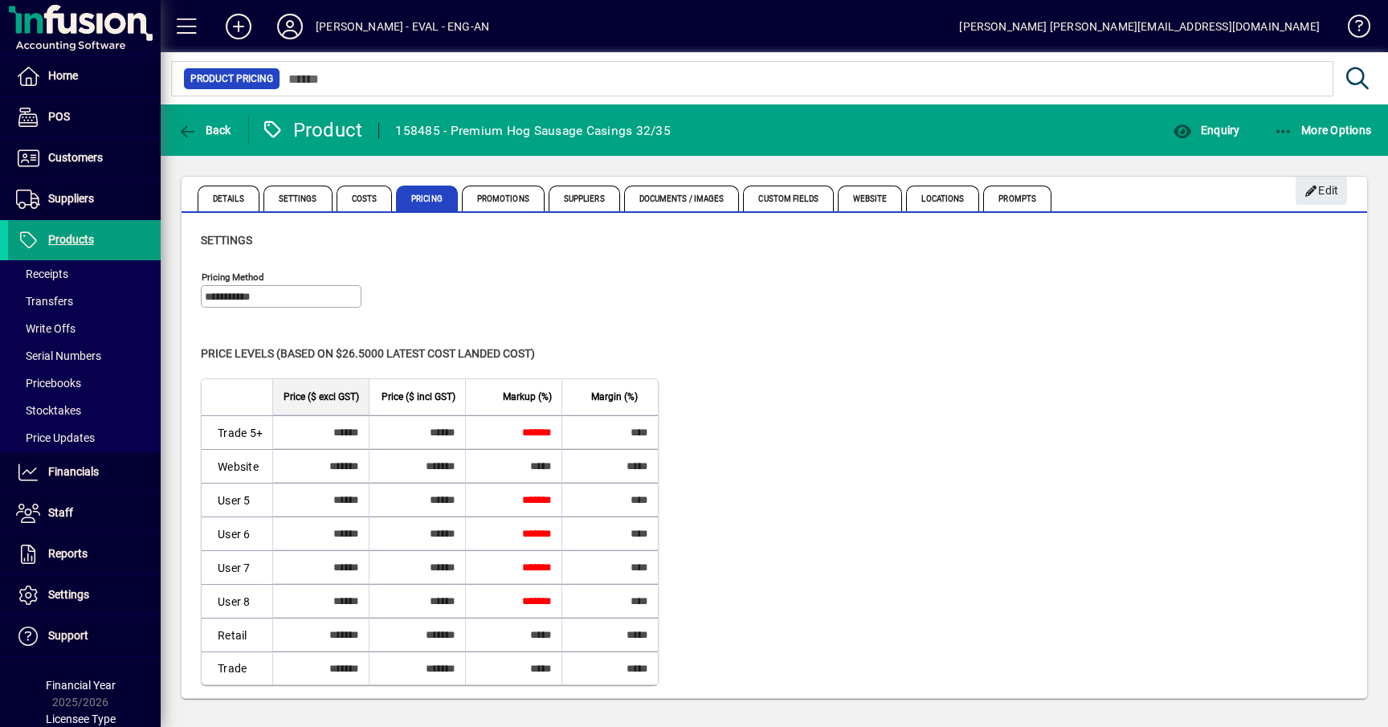
click at [211, 349] on span "Price levels (based on $26.5000 Latest cost landed cost)" at bounding box center [368, 353] width 334 height 13
drag, startPoint x: 211, startPoint y: 349, endPoint x: 529, endPoint y: 345, distance: 317.3
click at [529, 345] on div "Price levels (based on $26.5000 Latest cost landed cost)" at bounding box center [774, 353] width 1147 height 17
drag, startPoint x: 548, startPoint y: 352, endPoint x: 202, endPoint y: 346, distance: 346.3
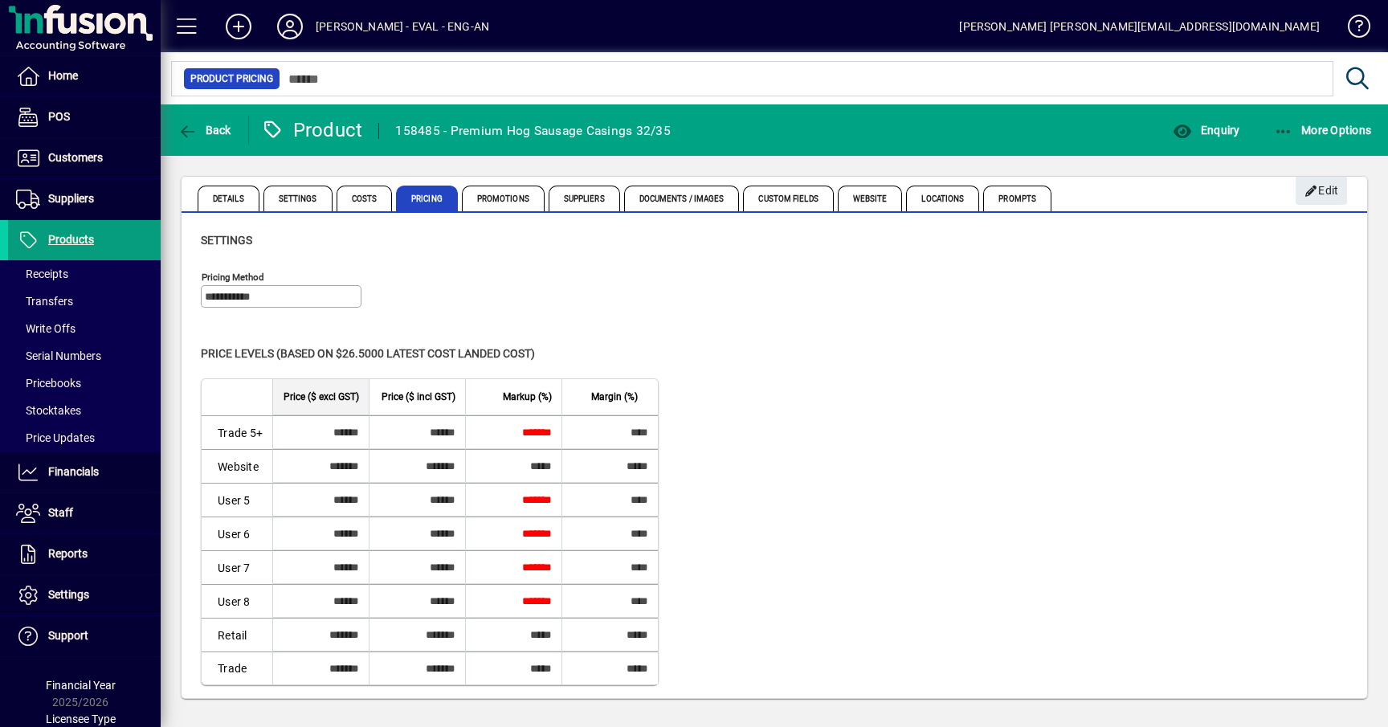
click at [202, 346] on div "Price levels (based on $26.5000 Latest cost landed cost)" at bounding box center [774, 353] width 1147 height 17
click at [202, 347] on span "Price levels (based on $26.5000 Latest cost landed cost)" at bounding box center [368, 353] width 334 height 13
drag, startPoint x: 202, startPoint y: 346, endPoint x: 578, endPoint y: 348, distance: 376.8
click at [578, 348] on div "Price levels (based on $26.5000 Latest cost landed cost)" at bounding box center [774, 353] width 1147 height 17
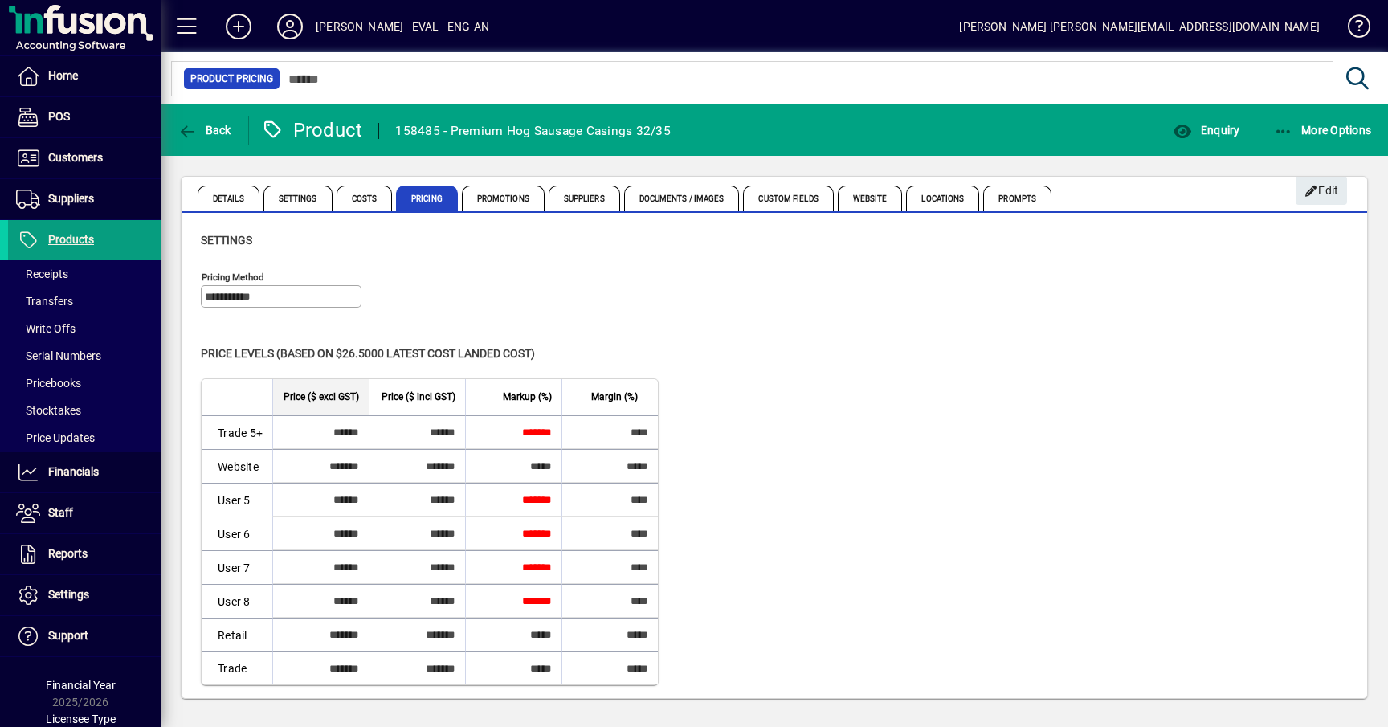
drag, startPoint x: 469, startPoint y: 347, endPoint x: 198, endPoint y: 353, distance: 270.8
click at [199, 353] on div "Price levels (based on $26.5000 Latest cost landed cost) Level Price ($ excl GS…" at bounding box center [775, 513] width 1186 height 369
click at [198, 353] on div "Price levels (based on $26.5000 Latest cost landed cost) Level Price ($ excl GS…" at bounding box center [775, 513] width 1186 height 369
drag, startPoint x: 198, startPoint y: 353, endPoint x: 586, endPoint y: 351, distance: 388.0
click at [586, 351] on div "Price levels (based on $26.5000 Latest cost landed cost) Level Price ($ excl GS…" at bounding box center [775, 513] width 1186 height 369
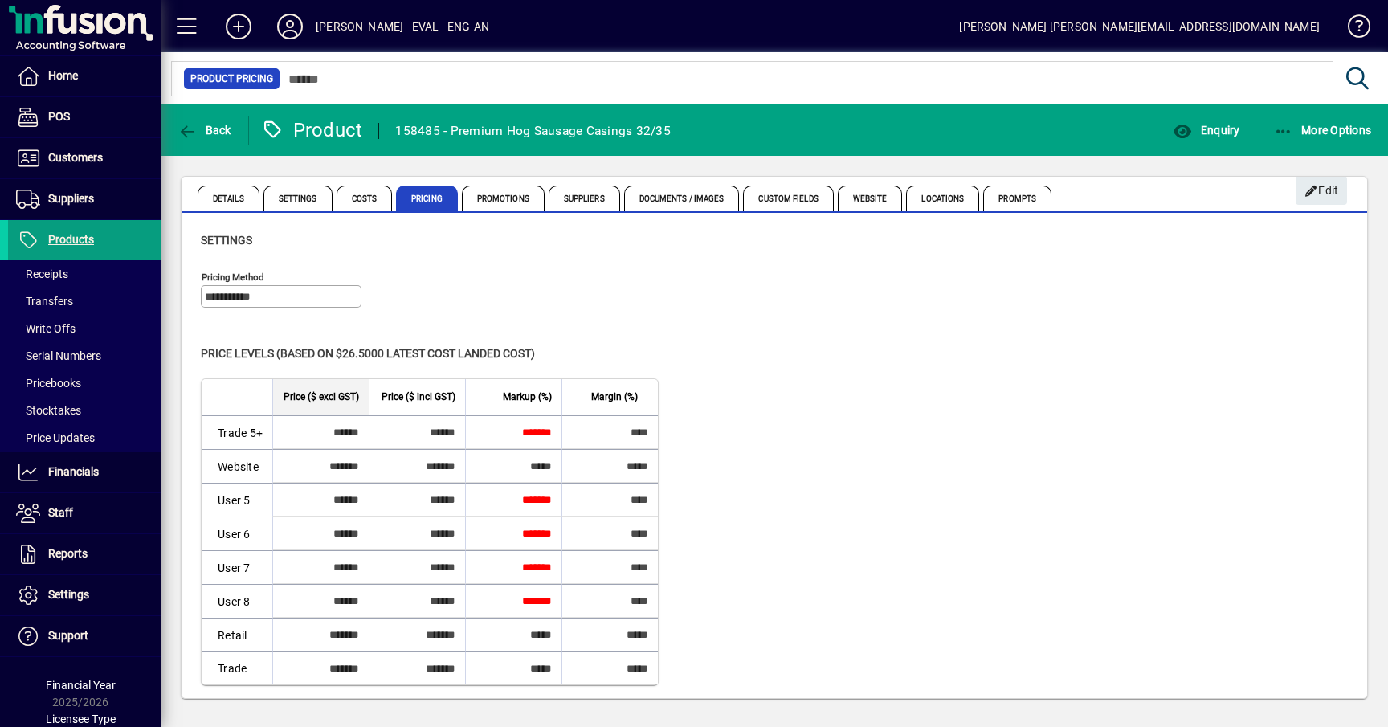
click at [586, 350] on div "Price levels (based on $26.5000 Latest cost landed cost)" at bounding box center [774, 353] width 1147 height 17
drag, startPoint x: 586, startPoint y: 350, endPoint x: 205, endPoint y: 353, distance: 381.6
click at [205, 353] on div "Price levels (based on $26.5000 Latest cost landed cost)" at bounding box center [774, 353] width 1147 height 17
click at [205, 353] on span "Price levels (based on $26.5000 Latest cost landed cost)" at bounding box center [368, 353] width 334 height 13
drag, startPoint x: 265, startPoint y: 355, endPoint x: 607, endPoint y: 355, distance: 342.2
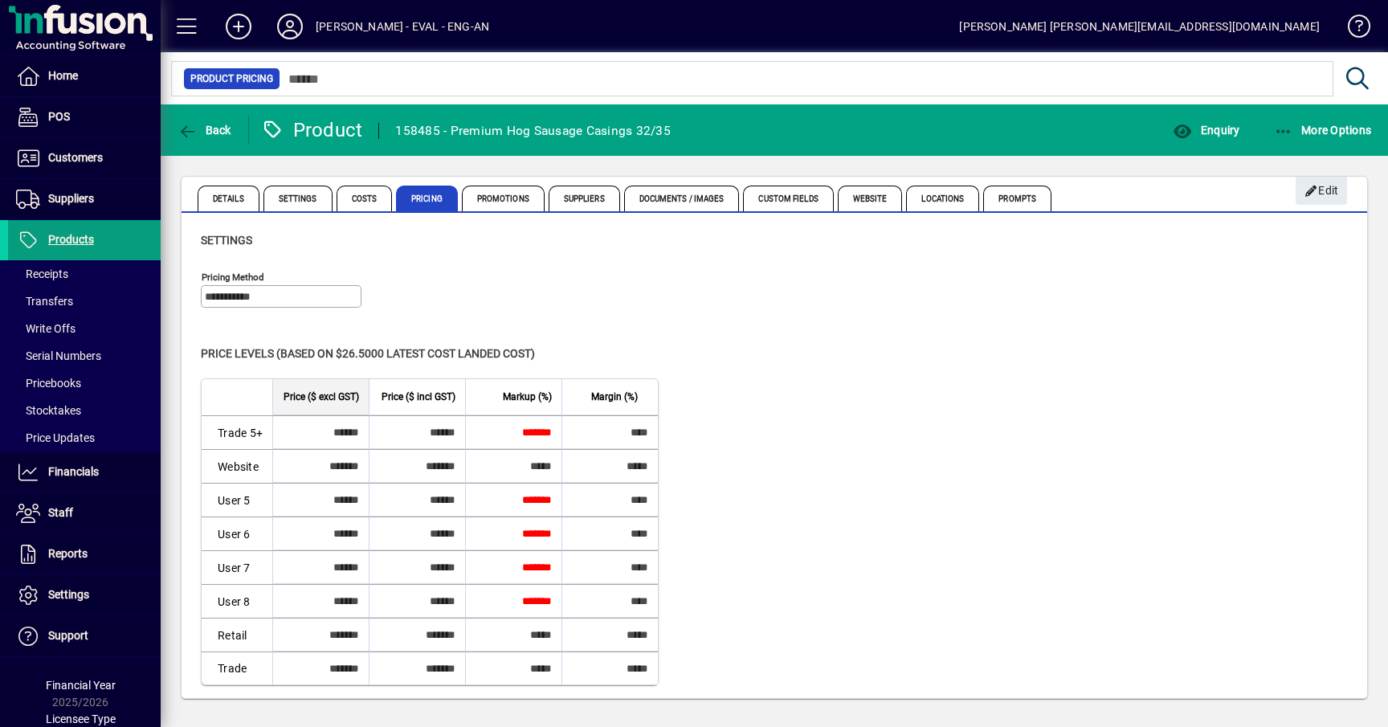
click at [607, 355] on div "Price levels (based on $26.5000 Latest cost landed cost)" at bounding box center [774, 353] width 1147 height 17
drag, startPoint x: 607, startPoint y: 355, endPoint x: 247, endPoint y: 349, distance: 360.7
click at [250, 349] on div "Price levels (based on $26.5000 Latest cost landed cost)" at bounding box center [774, 353] width 1147 height 17
click at [231, 349] on span "Price levels (based on $26.5000 Latest cost landed cost)" at bounding box center [368, 353] width 334 height 13
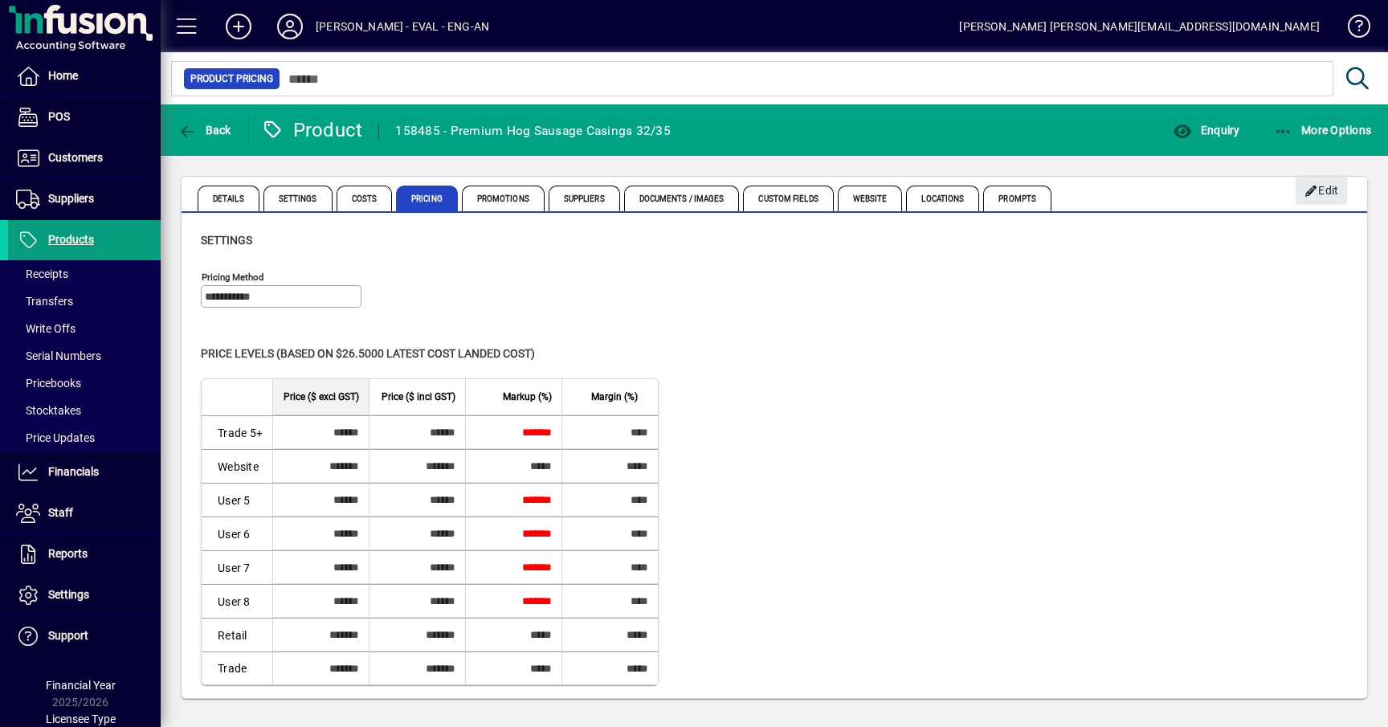
click at [231, 349] on span "Price levels (based on $26.5000 Latest cost landed cost)" at bounding box center [368, 353] width 334 height 13
click at [220, 349] on span "Price levels (based on $26.5000 Latest cost landed cost)" at bounding box center [368, 353] width 334 height 13
drag, startPoint x: 220, startPoint y: 349, endPoint x: 570, endPoint y: 338, distance: 350.4
click at [570, 338] on div "Price levels (based on $26.5000 Latest cost landed cost) Level Price ($ excl GS…" at bounding box center [775, 513] width 1186 height 369
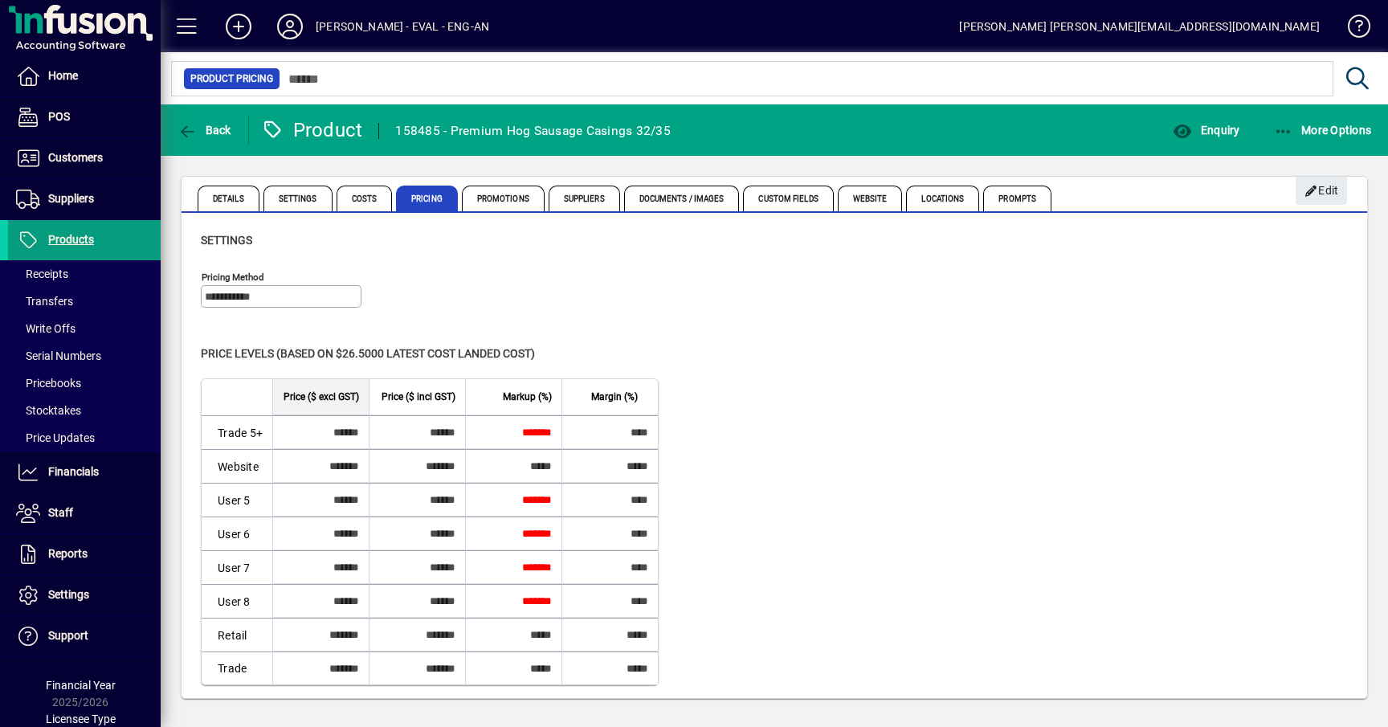
drag, startPoint x: 559, startPoint y: 349, endPoint x: 217, endPoint y: 341, distance: 342.3
click at [217, 341] on div "Price levels (based on $26.5000 Latest cost landed cost) Level Price ($ excl GS…" at bounding box center [775, 513] width 1186 height 369
click at [216, 341] on div "Price levels (based on $26.5000 Latest cost landed cost) Level Price ($ excl GS…" at bounding box center [775, 513] width 1186 height 369
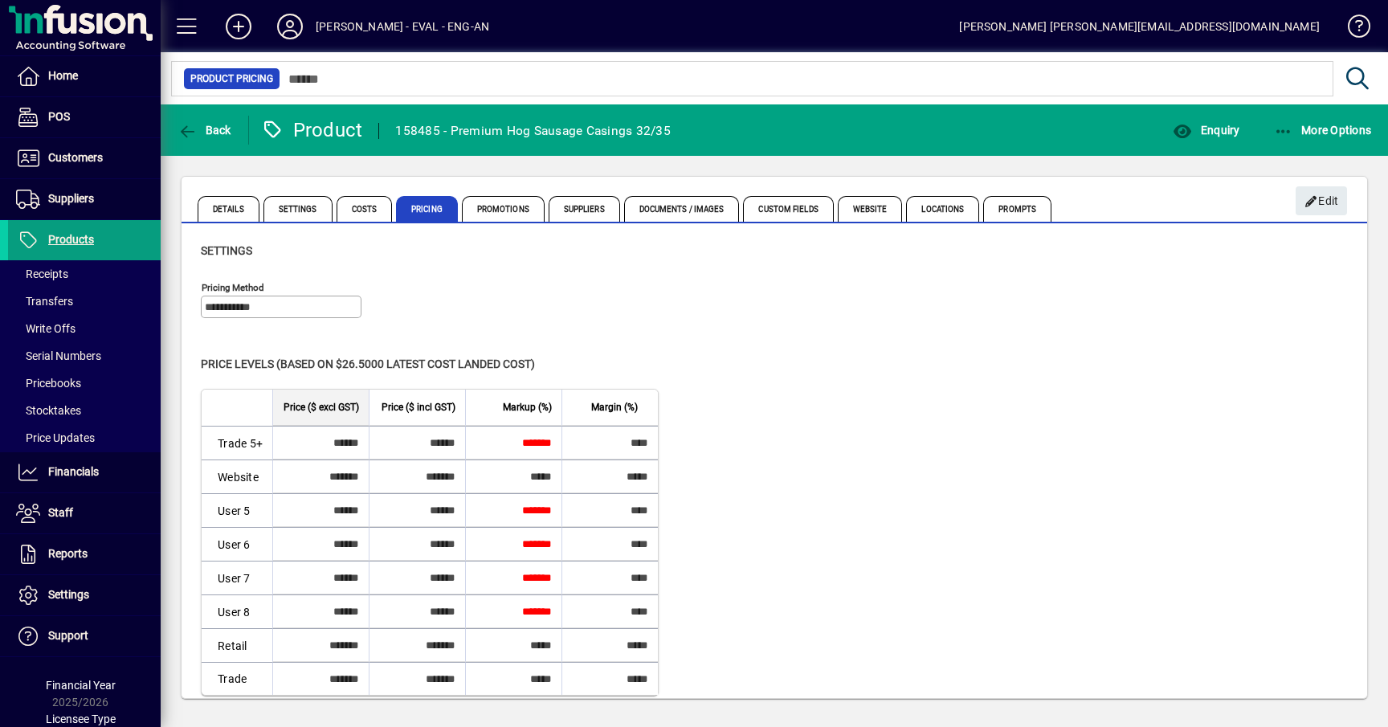
scroll to position [10, 0]
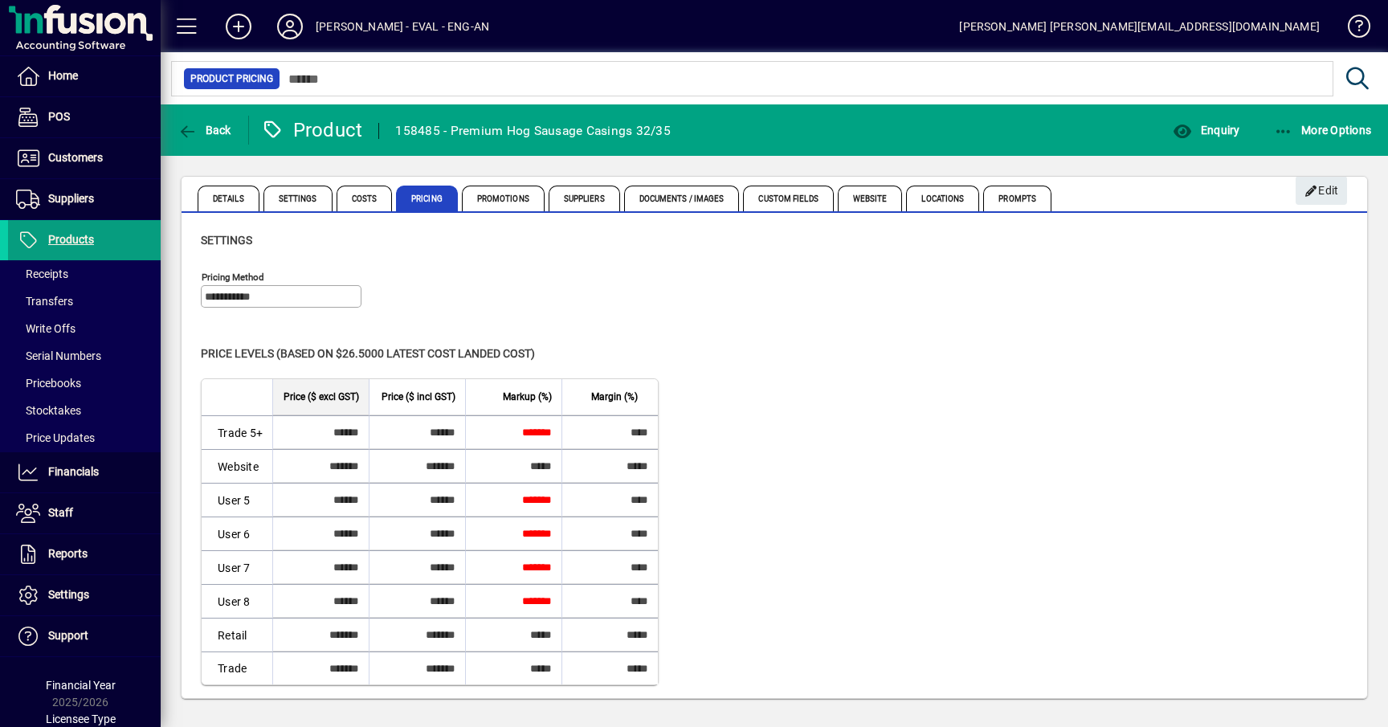
click at [841, 310] on div "**********" at bounding box center [774, 293] width 1147 height 56
